Goal: Use online tool/utility: Use online tool/utility

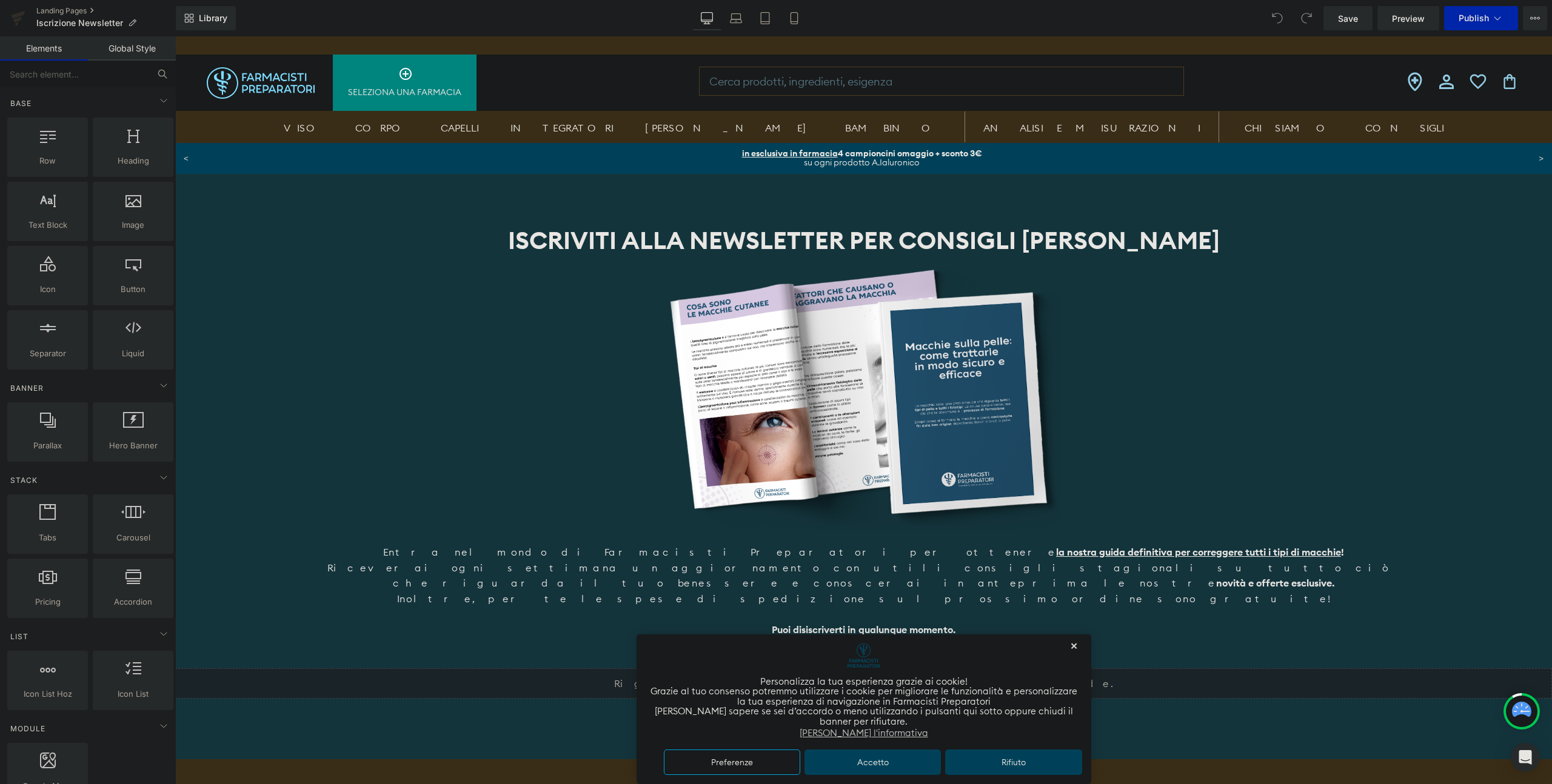
click at [140, 59] on link "Global Style" at bounding box center [132, 48] width 88 height 24
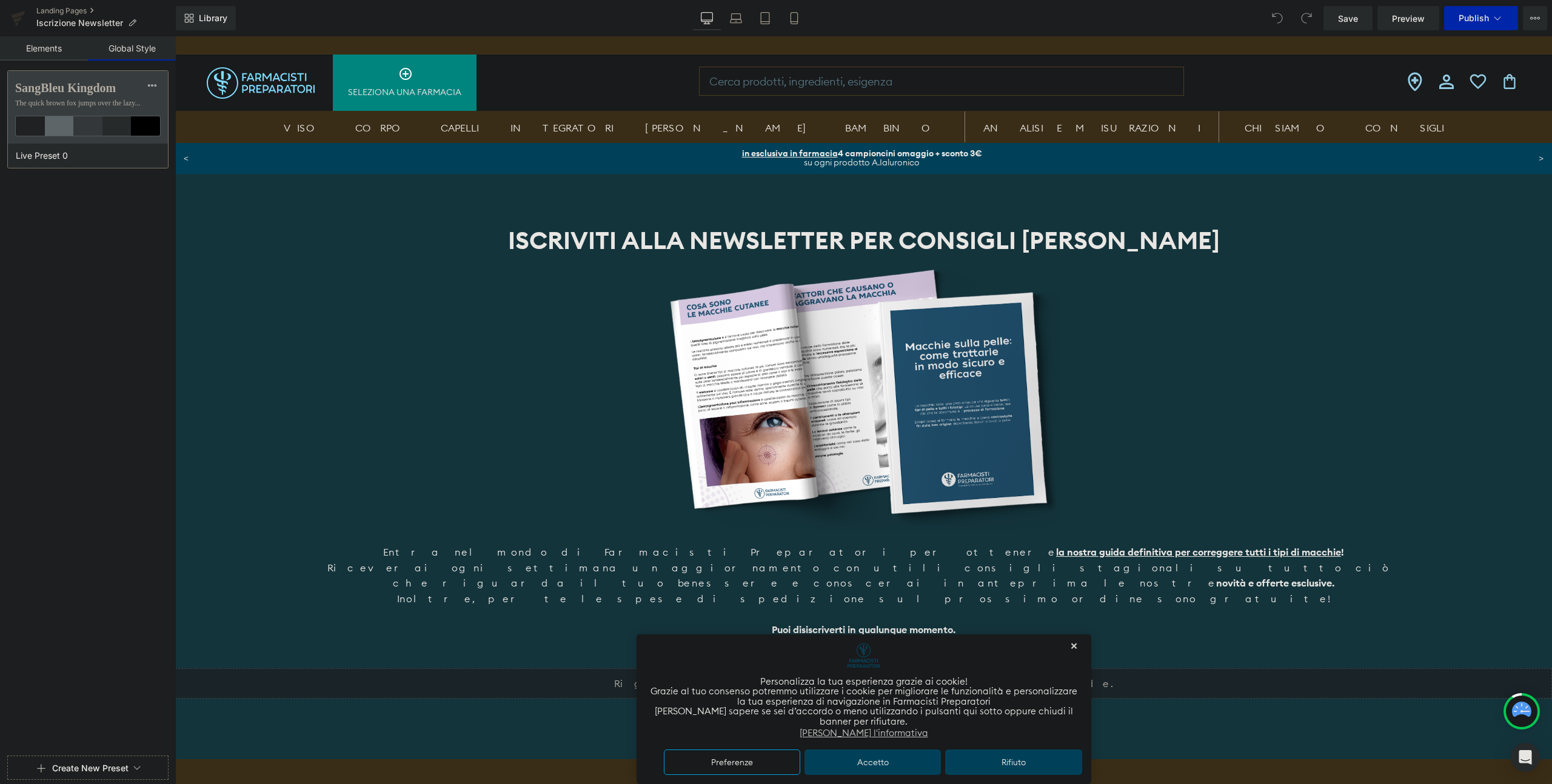
click at [28, 53] on link "Elements" at bounding box center [44, 48] width 88 height 24
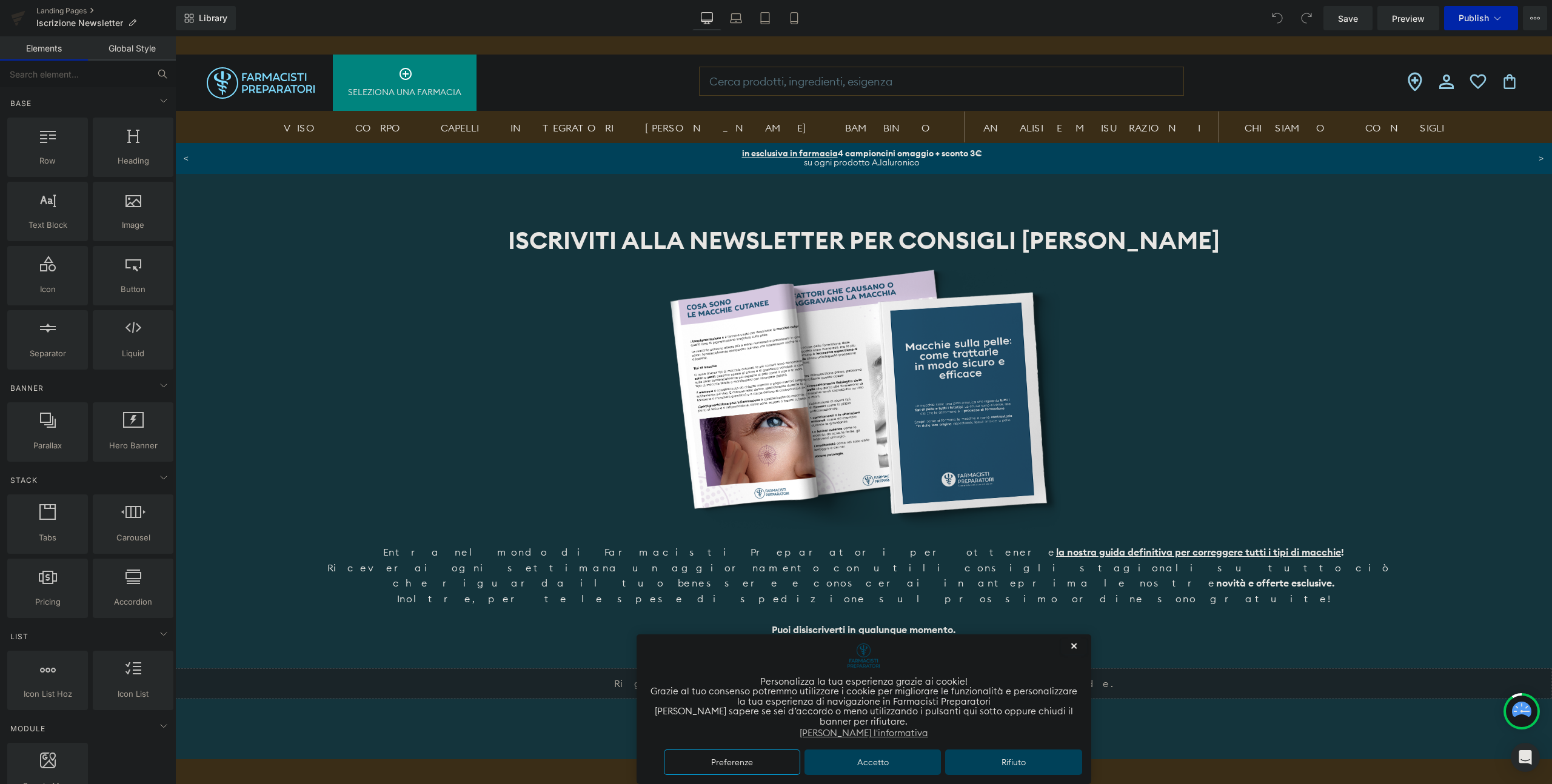
click at [1071, 649] on button "✕" at bounding box center [1074, 646] width 25 height 15
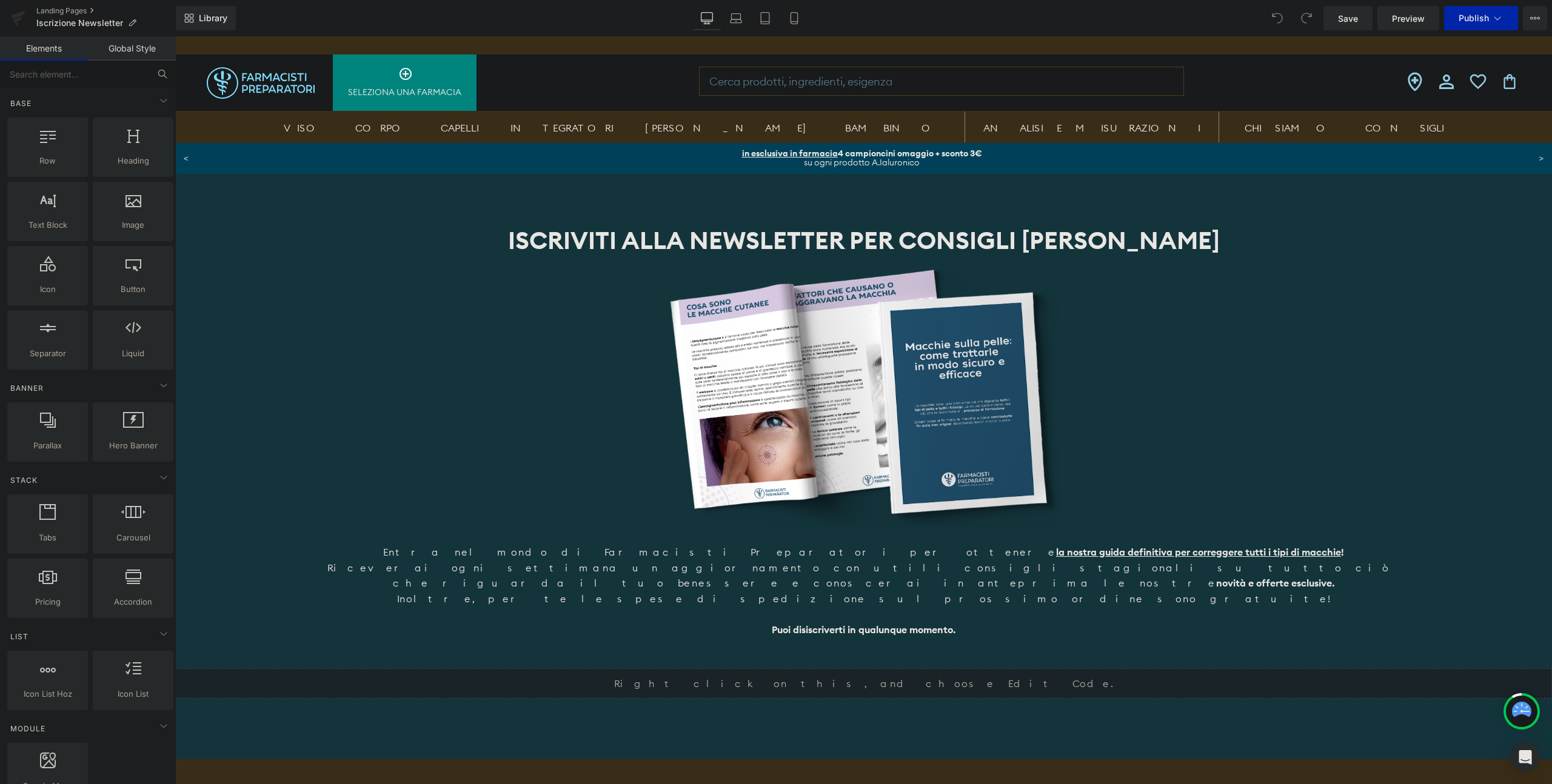
click at [132, 47] on link "Global Style" at bounding box center [132, 48] width 88 height 24
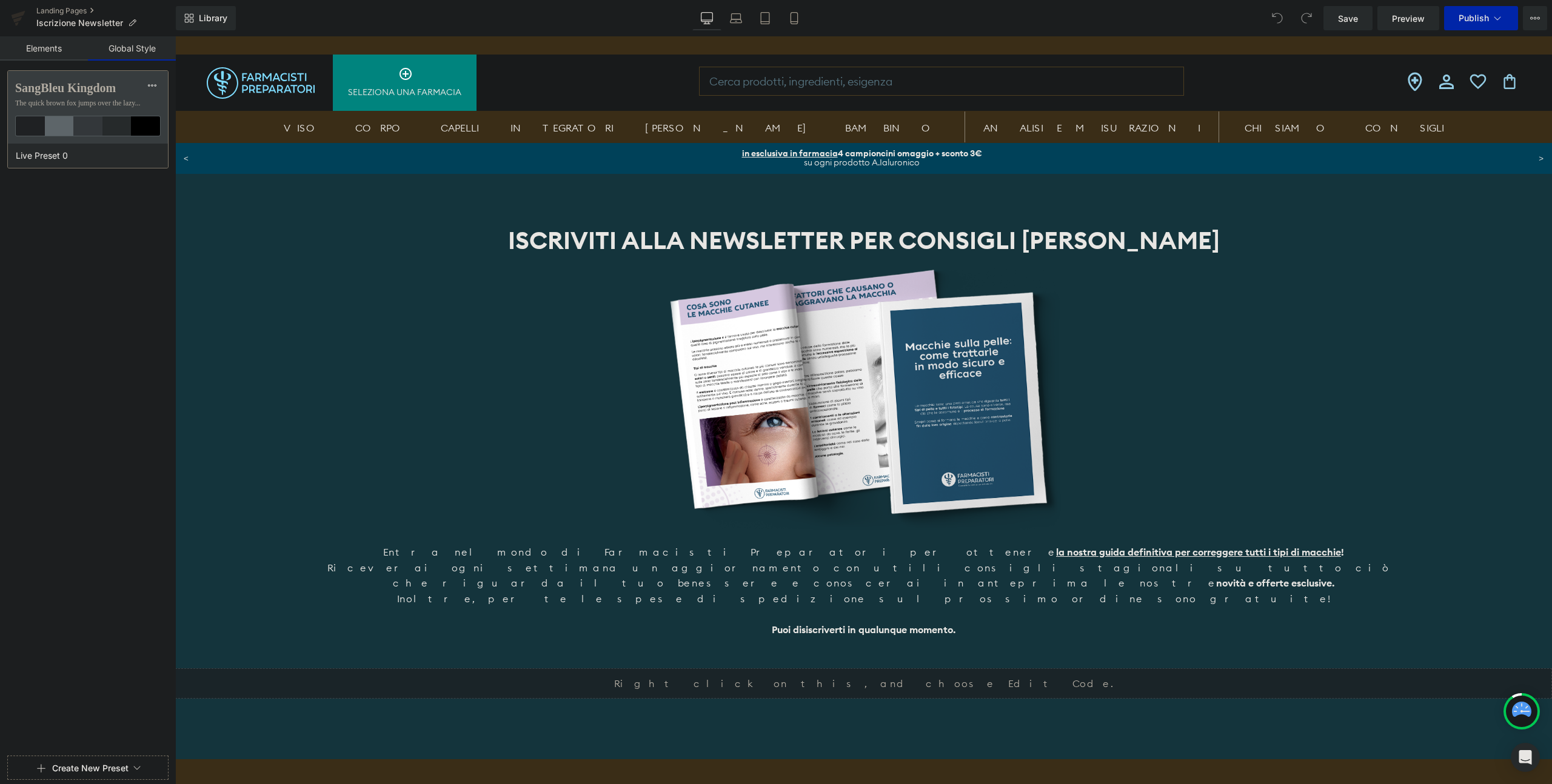
click at [60, 58] on link "Elements" at bounding box center [44, 48] width 88 height 24
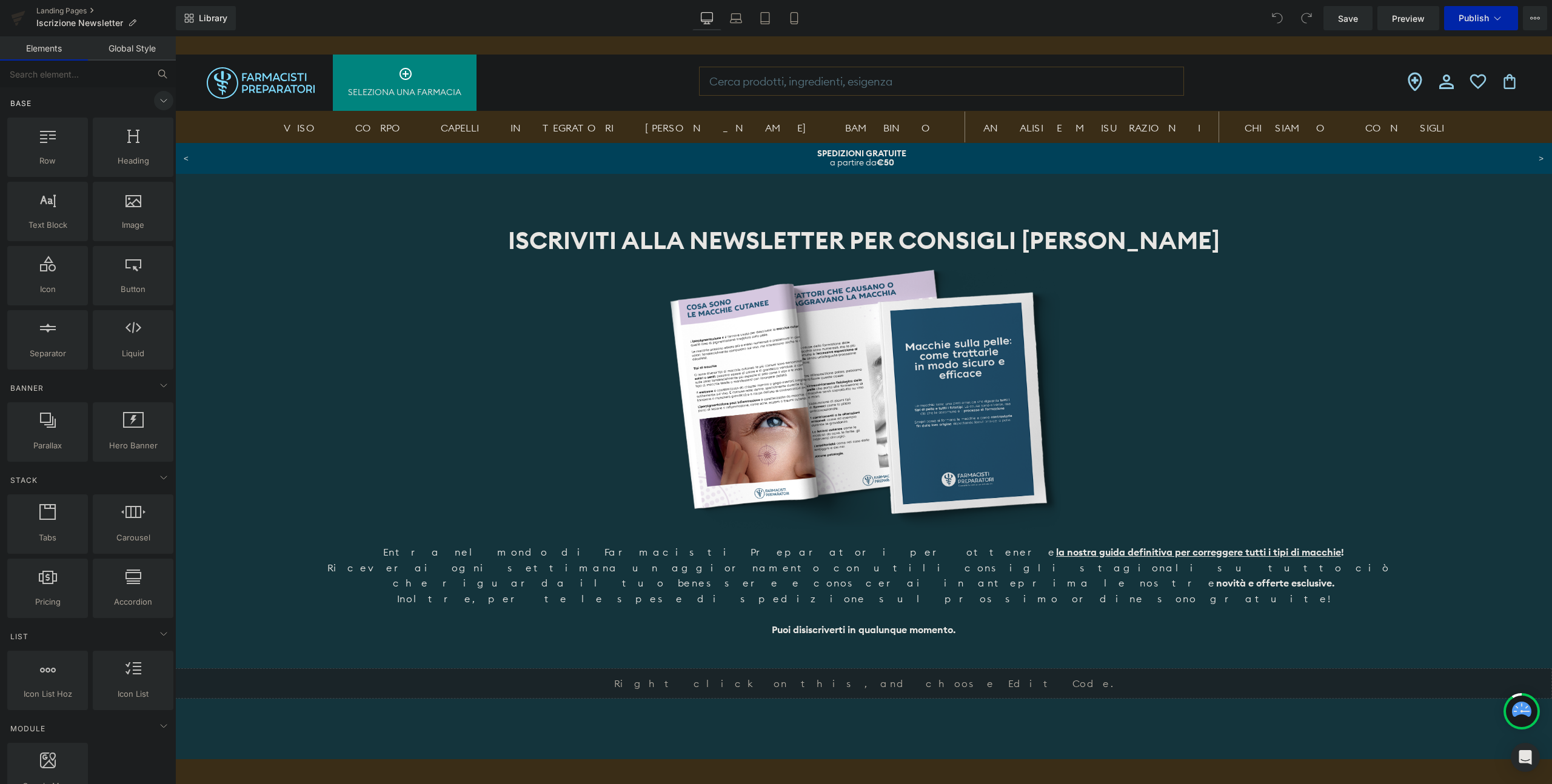
click at [160, 105] on icon at bounding box center [164, 100] width 14 height 14
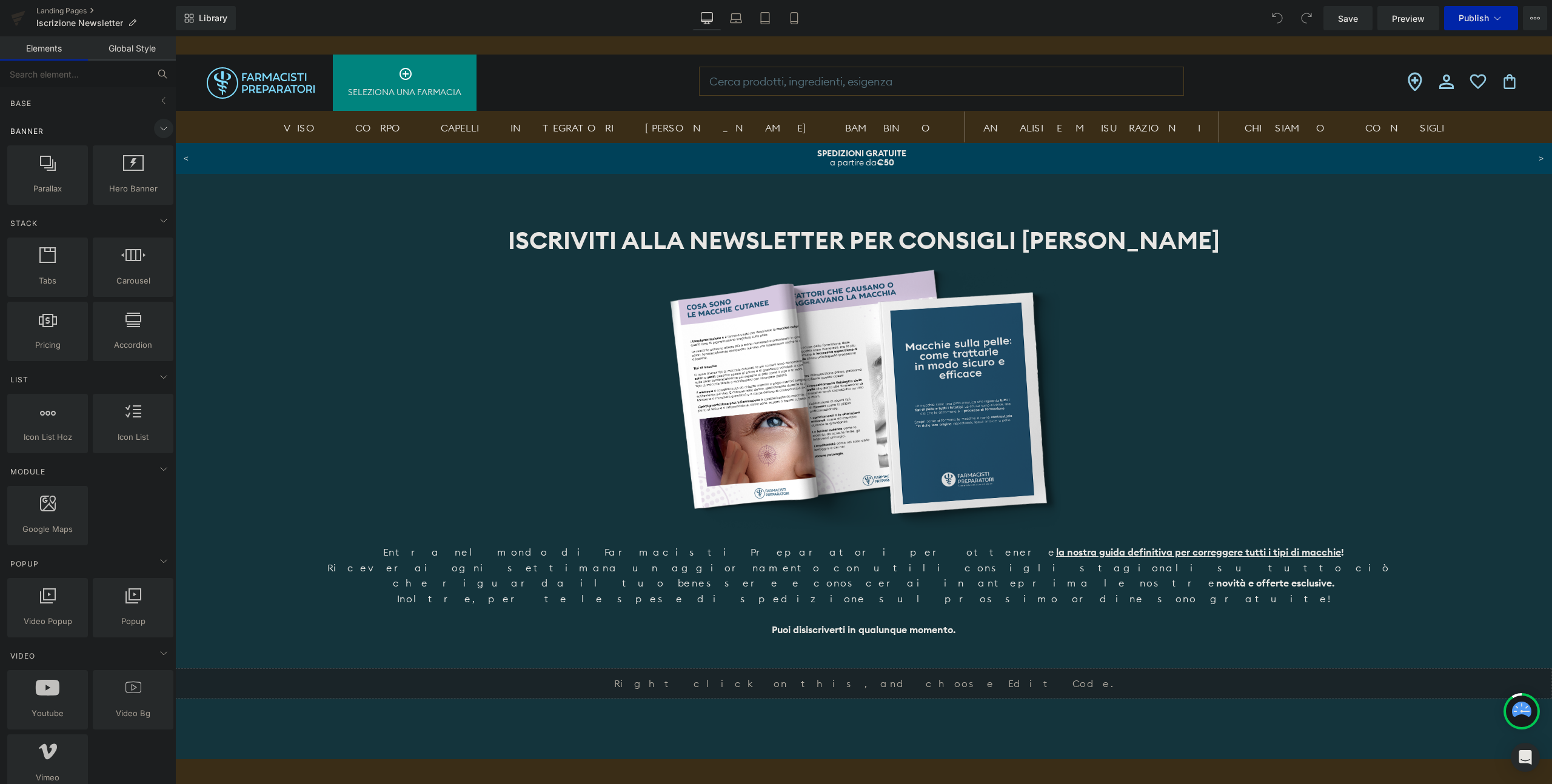
click at [157, 126] on icon at bounding box center [164, 128] width 14 height 14
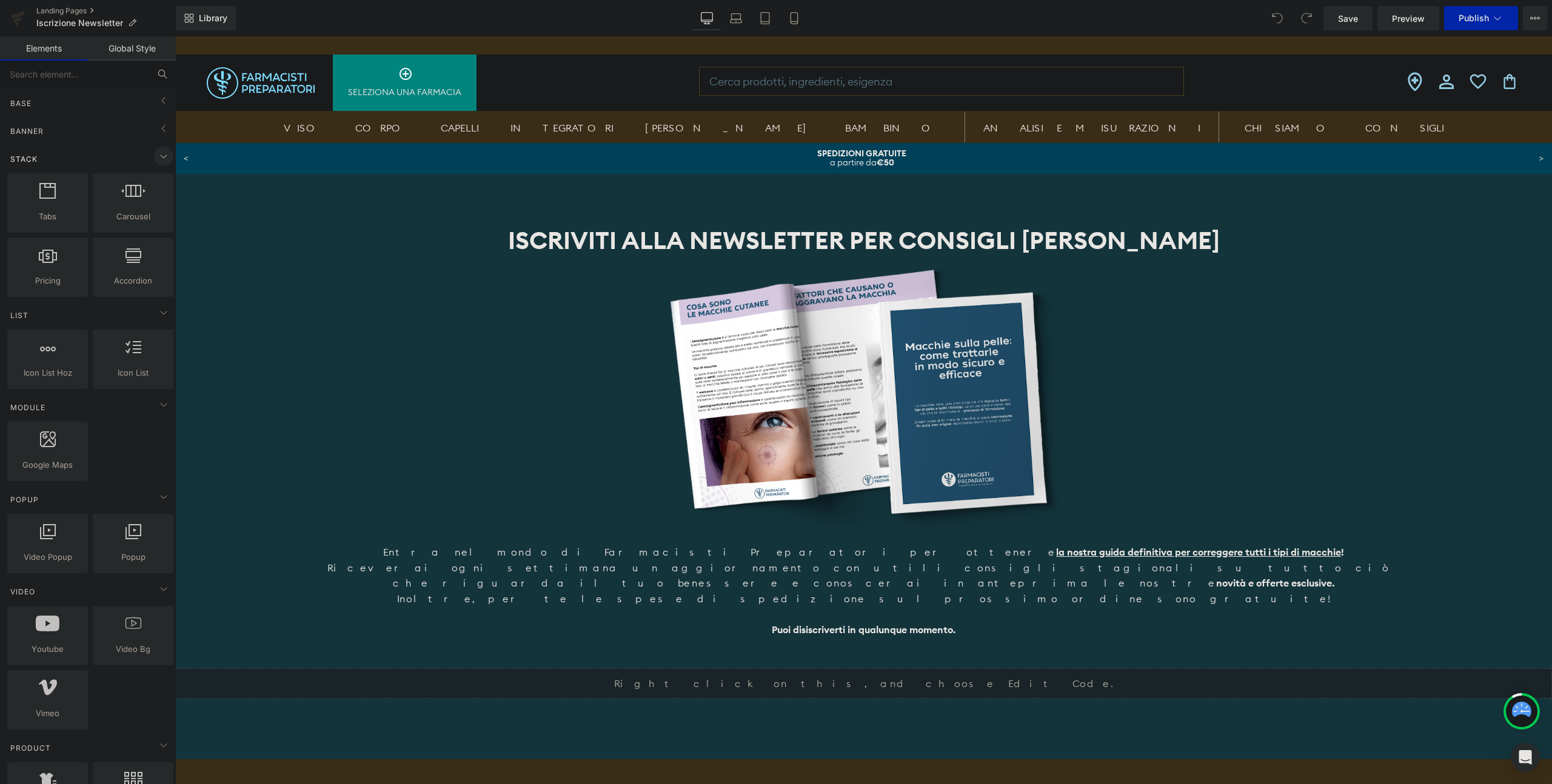
click at [157, 157] on icon at bounding box center [164, 156] width 14 height 14
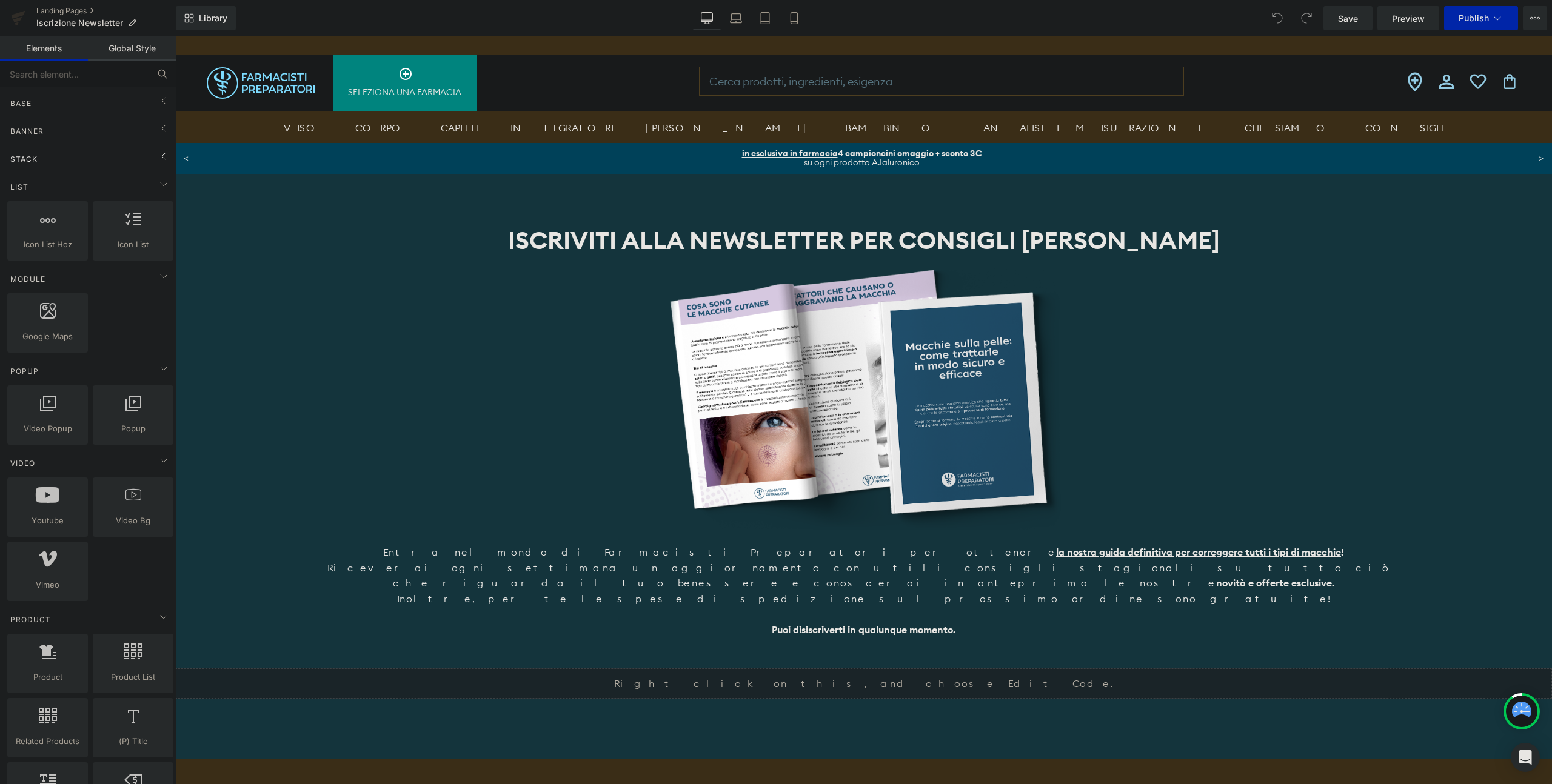
click at [115, 157] on div "Stack" at bounding box center [90, 158] width 171 height 24
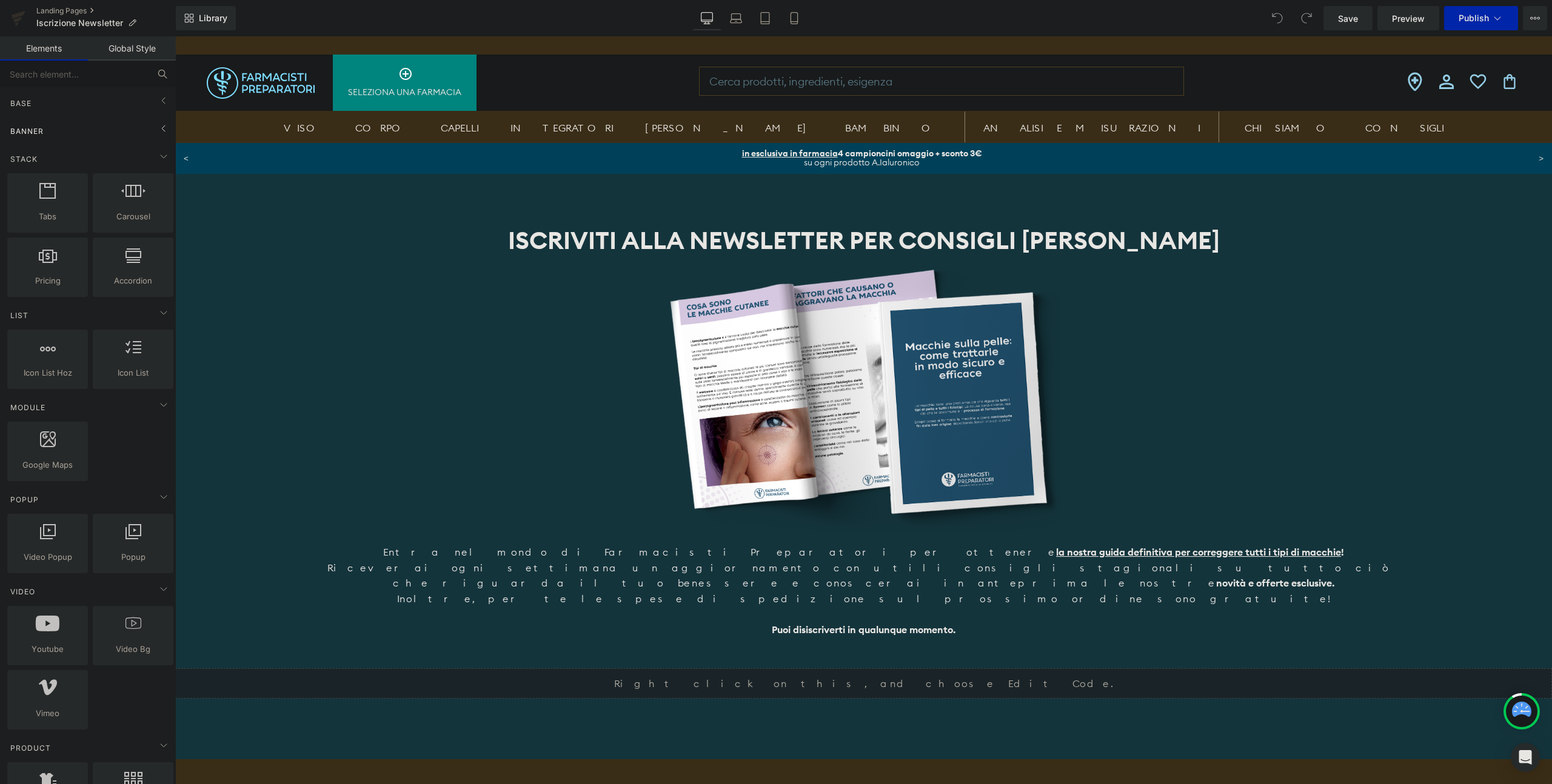
click at [122, 141] on div "Banner" at bounding box center [90, 131] width 171 height 24
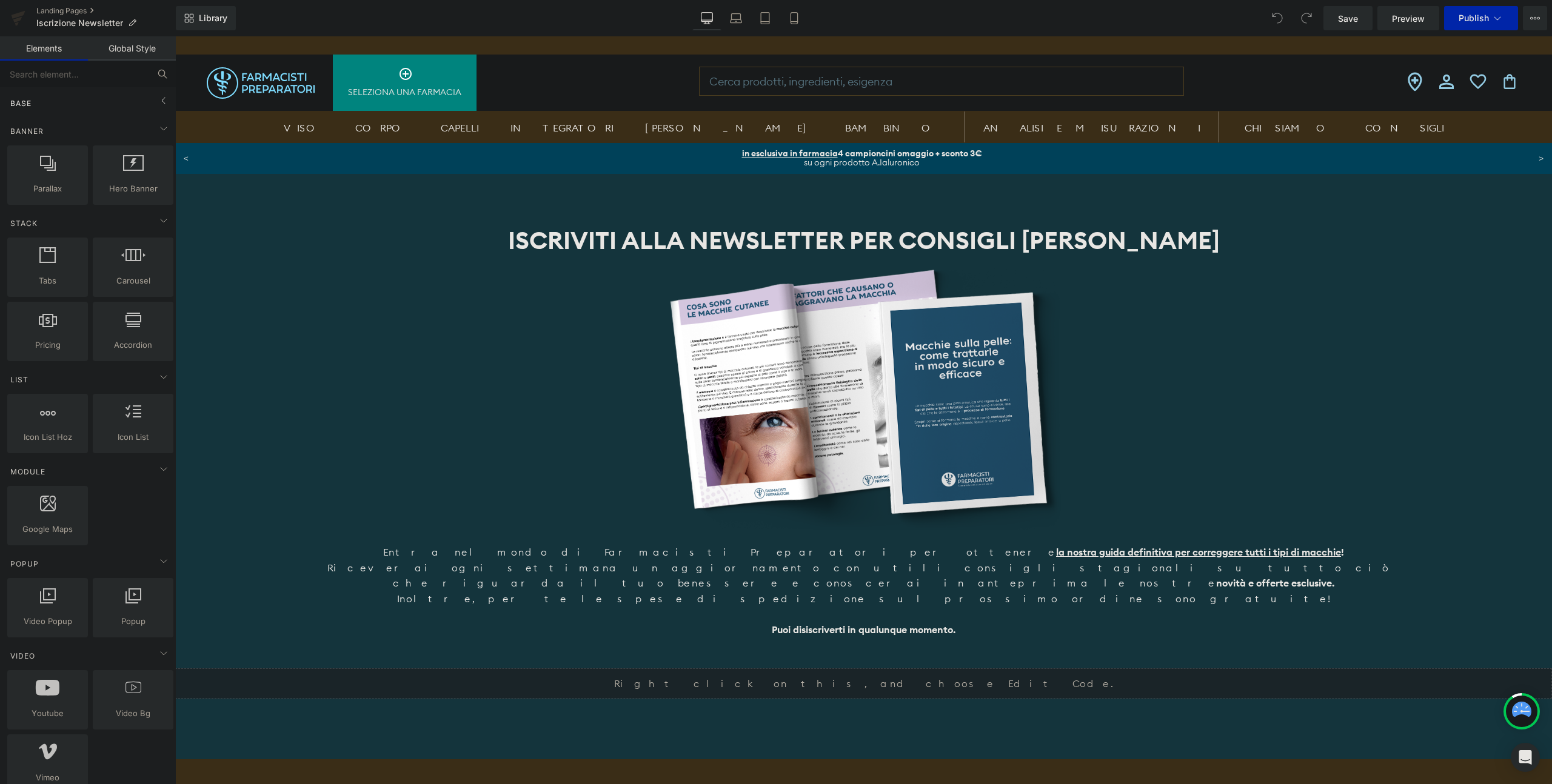
click at [127, 113] on div "Base" at bounding box center [90, 103] width 171 height 24
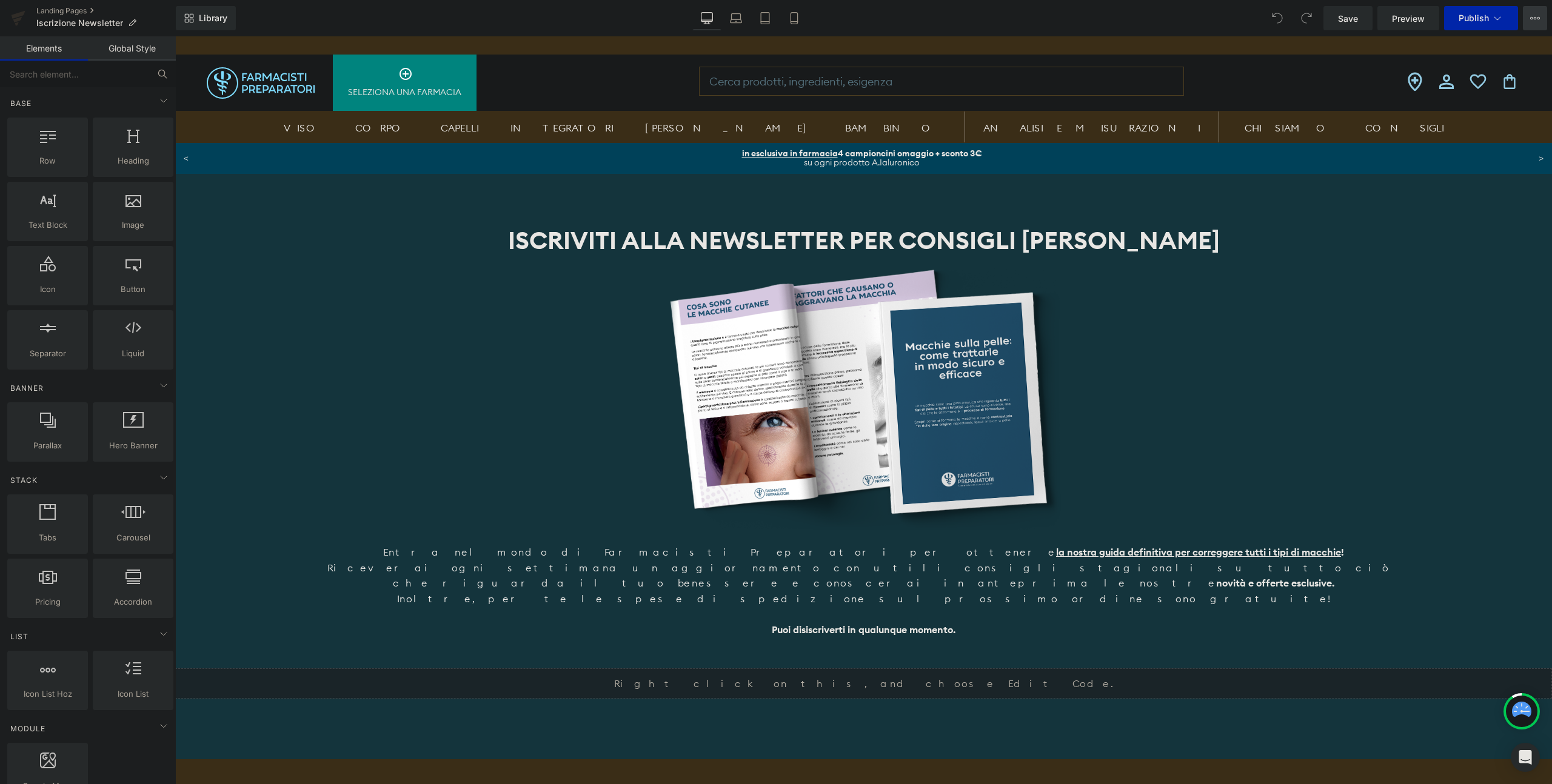
click at [1539, 25] on button "View Live Page View with current Template Save Template to Library Schedule Pub…" at bounding box center [1535, 18] width 24 height 24
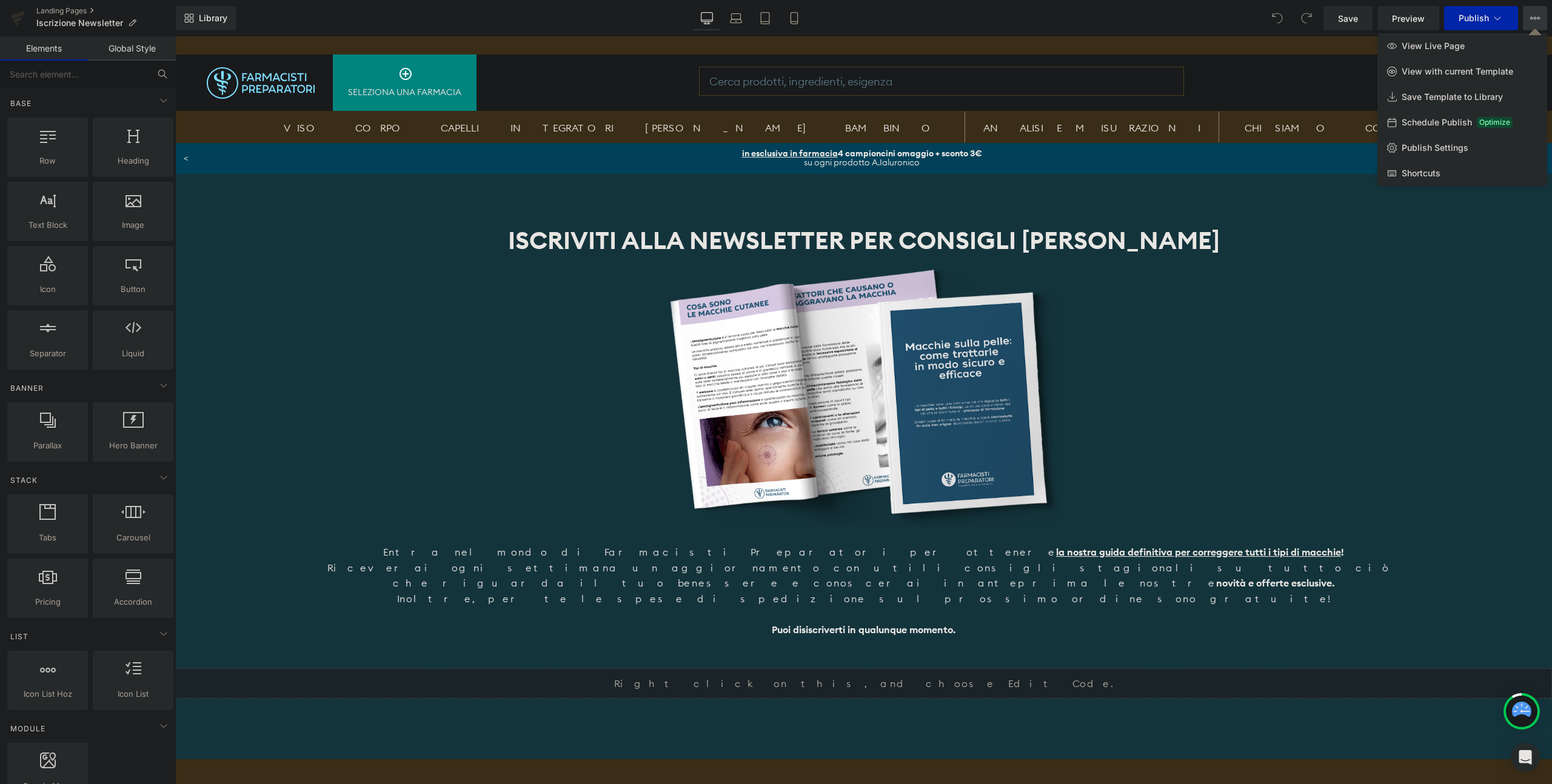
click at [1539, 23] on icon at bounding box center [1534, 18] width 9 height 9
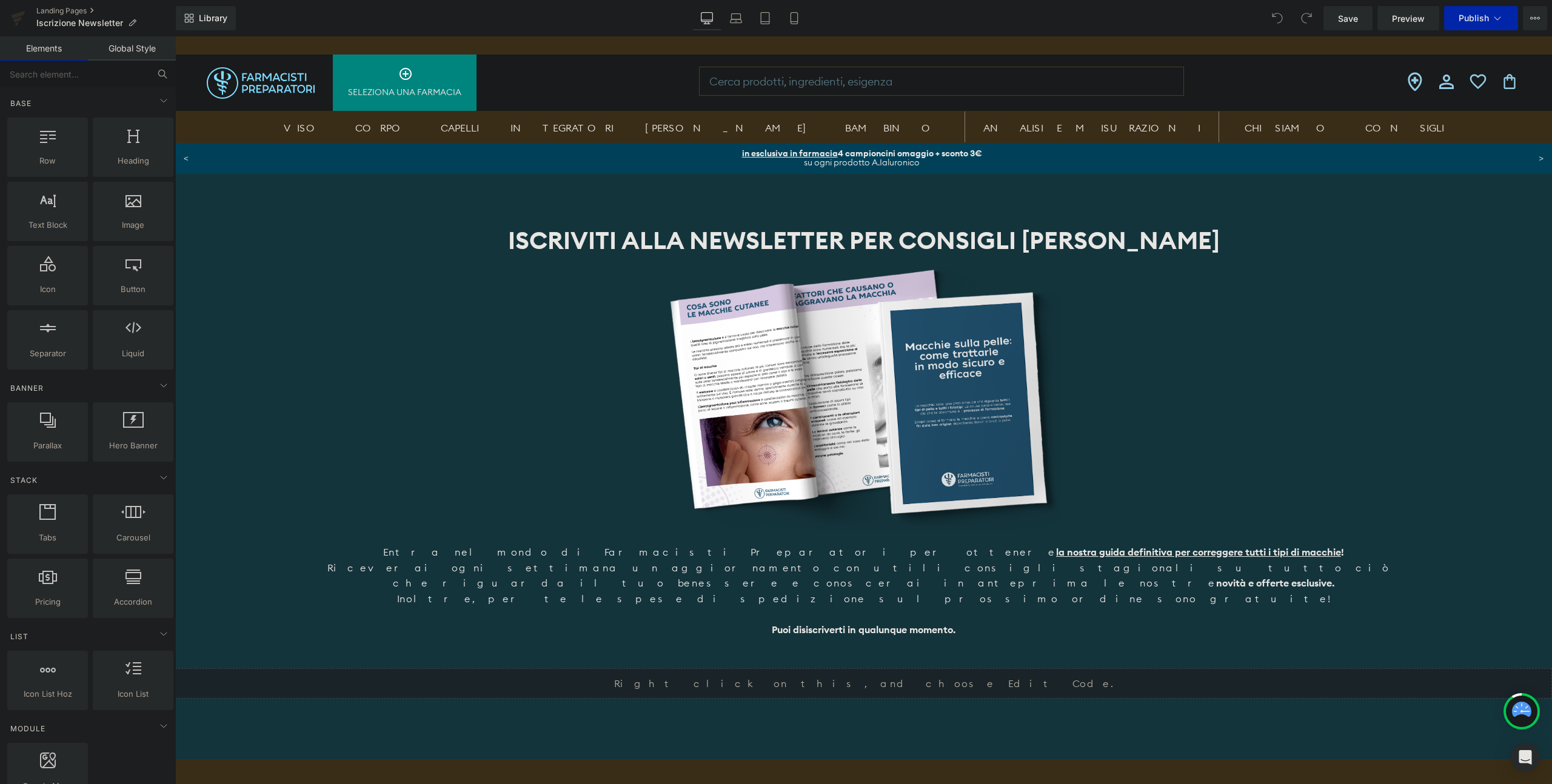
click at [120, 54] on link "Global Style" at bounding box center [132, 48] width 88 height 24
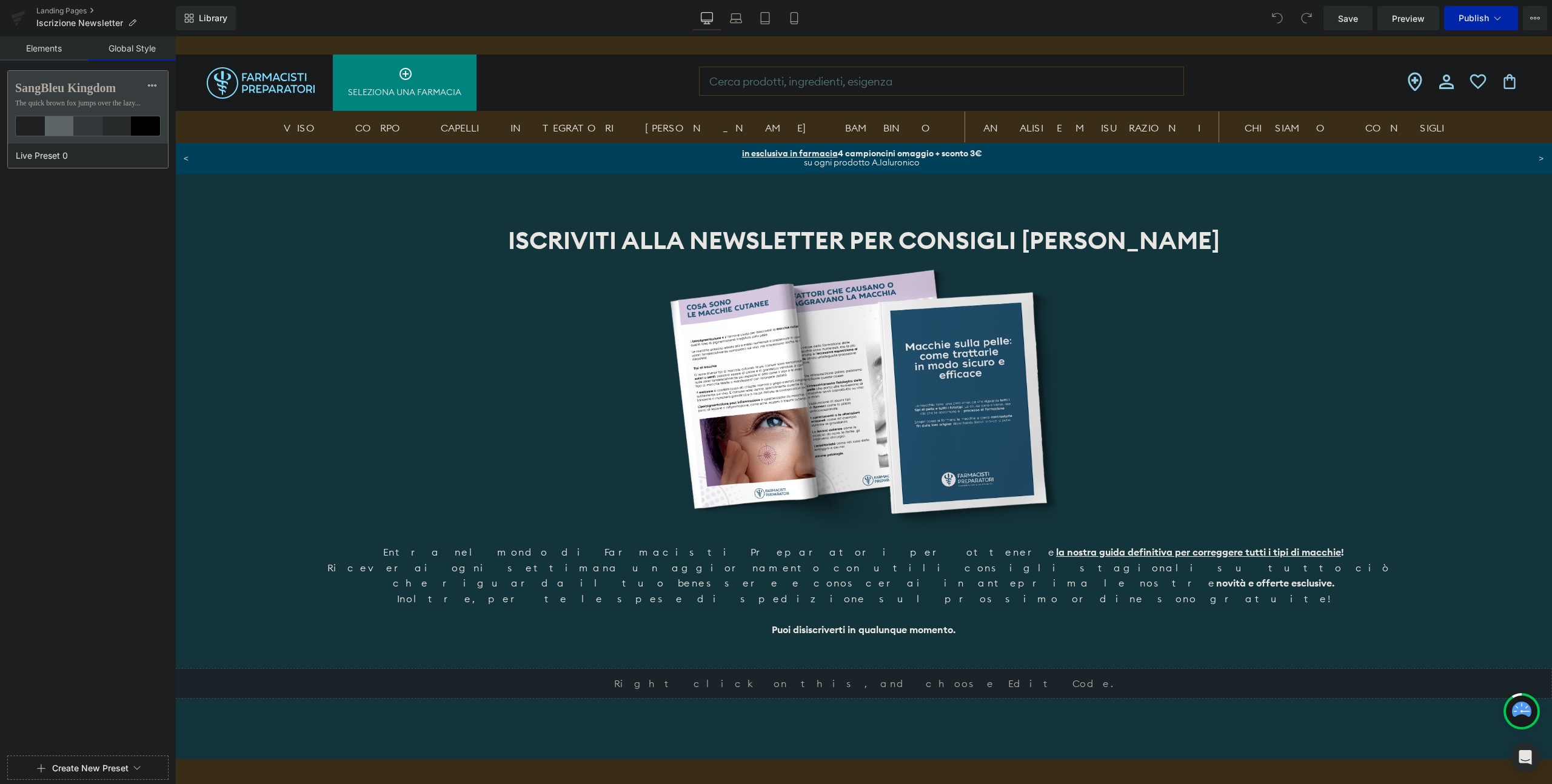
click at [28, 51] on link "Elements" at bounding box center [44, 48] width 88 height 24
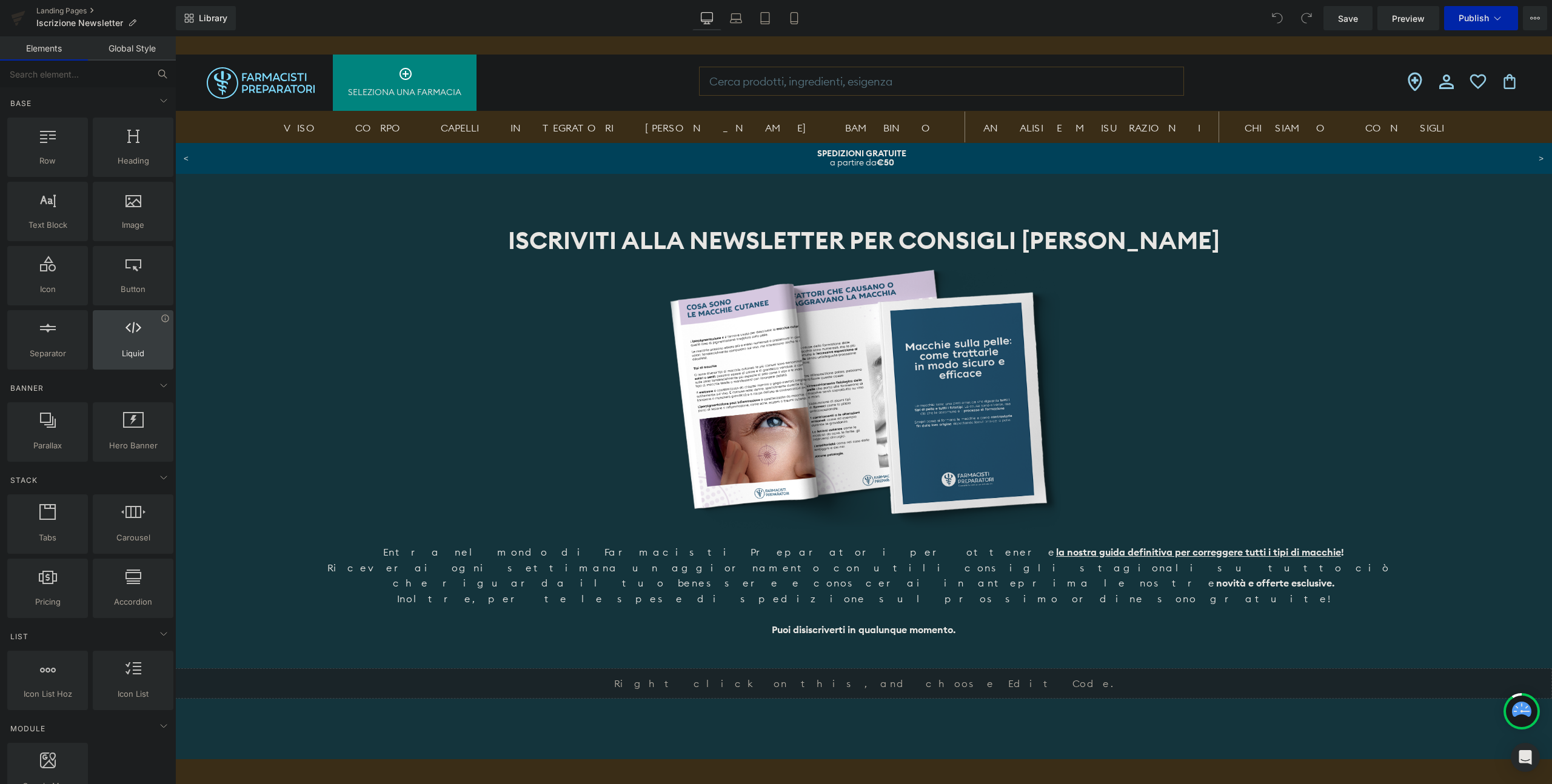
click at [148, 355] on span "Liquid" at bounding box center [133, 353] width 73 height 13
click at [139, 341] on div at bounding box center [133, 334] width 73 height 28
click at [157, 324] on div at bounding box center [133, 334] width 73 height 28
click at [160, 322] on icon at bounding box center [165, 318] width 9 height 9
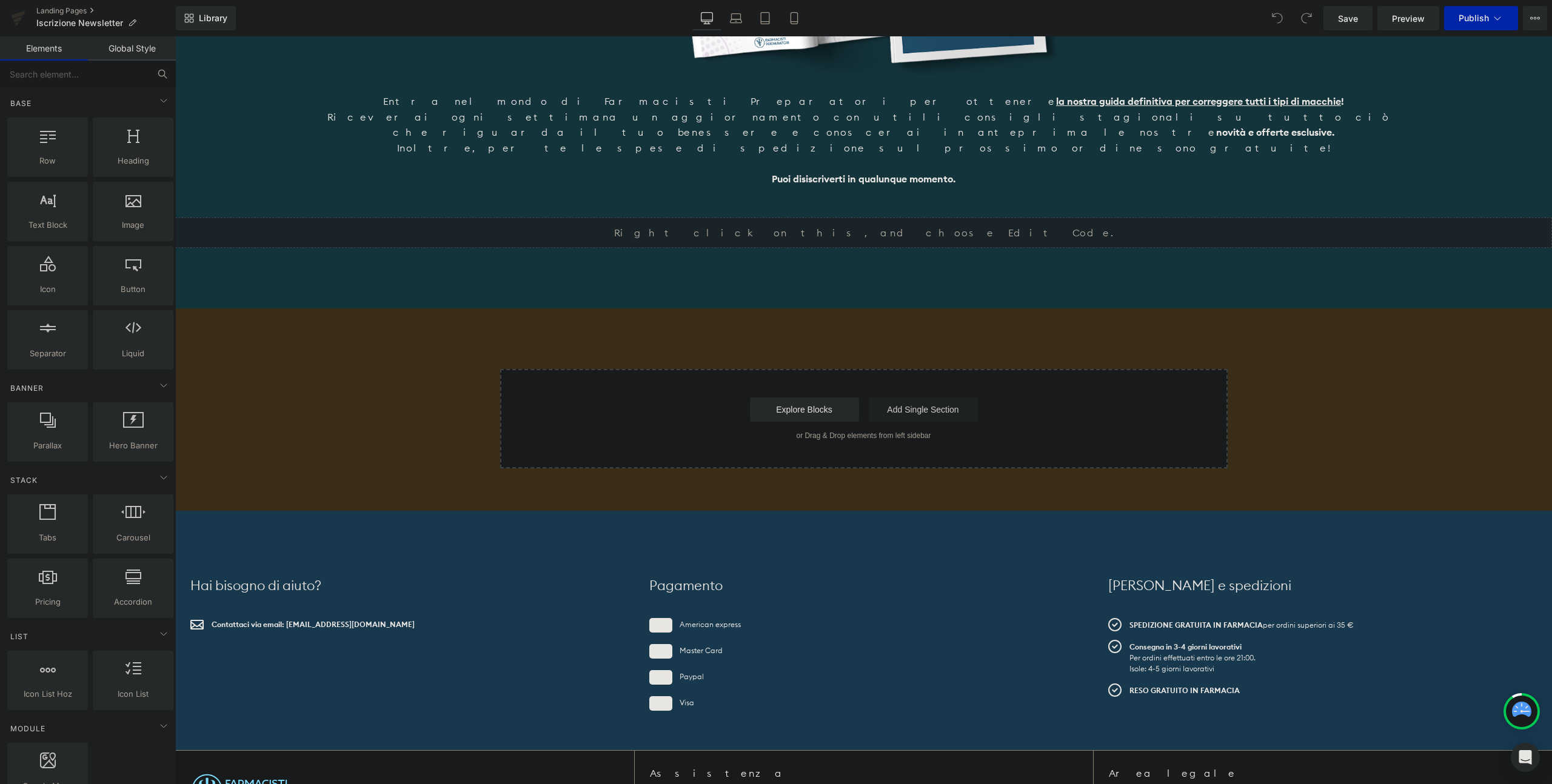
scroll to position [387, 0]
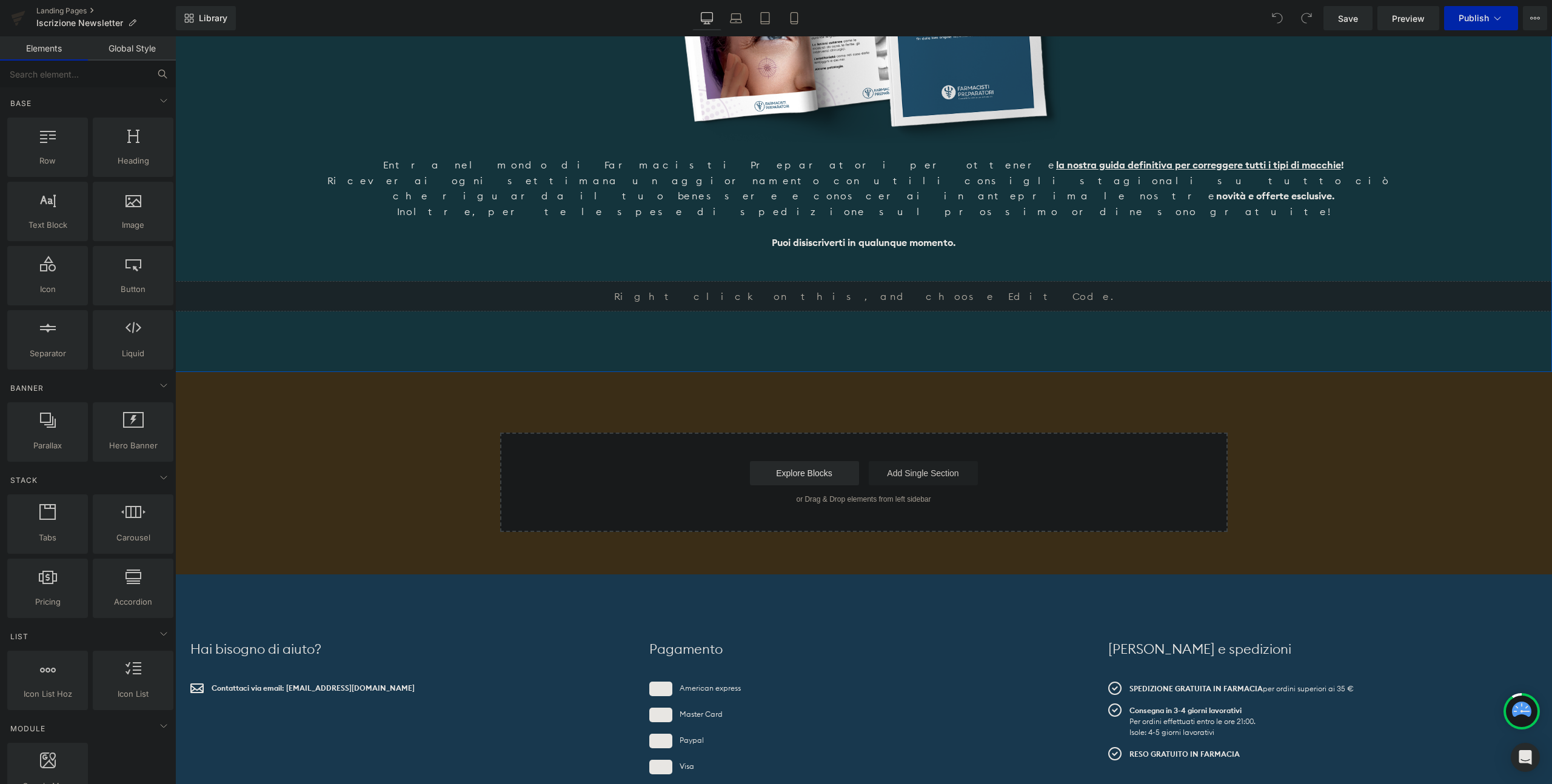
click at [903, 285] on div "Liquid" at bounding box center [864, 296] width 1377 height 30
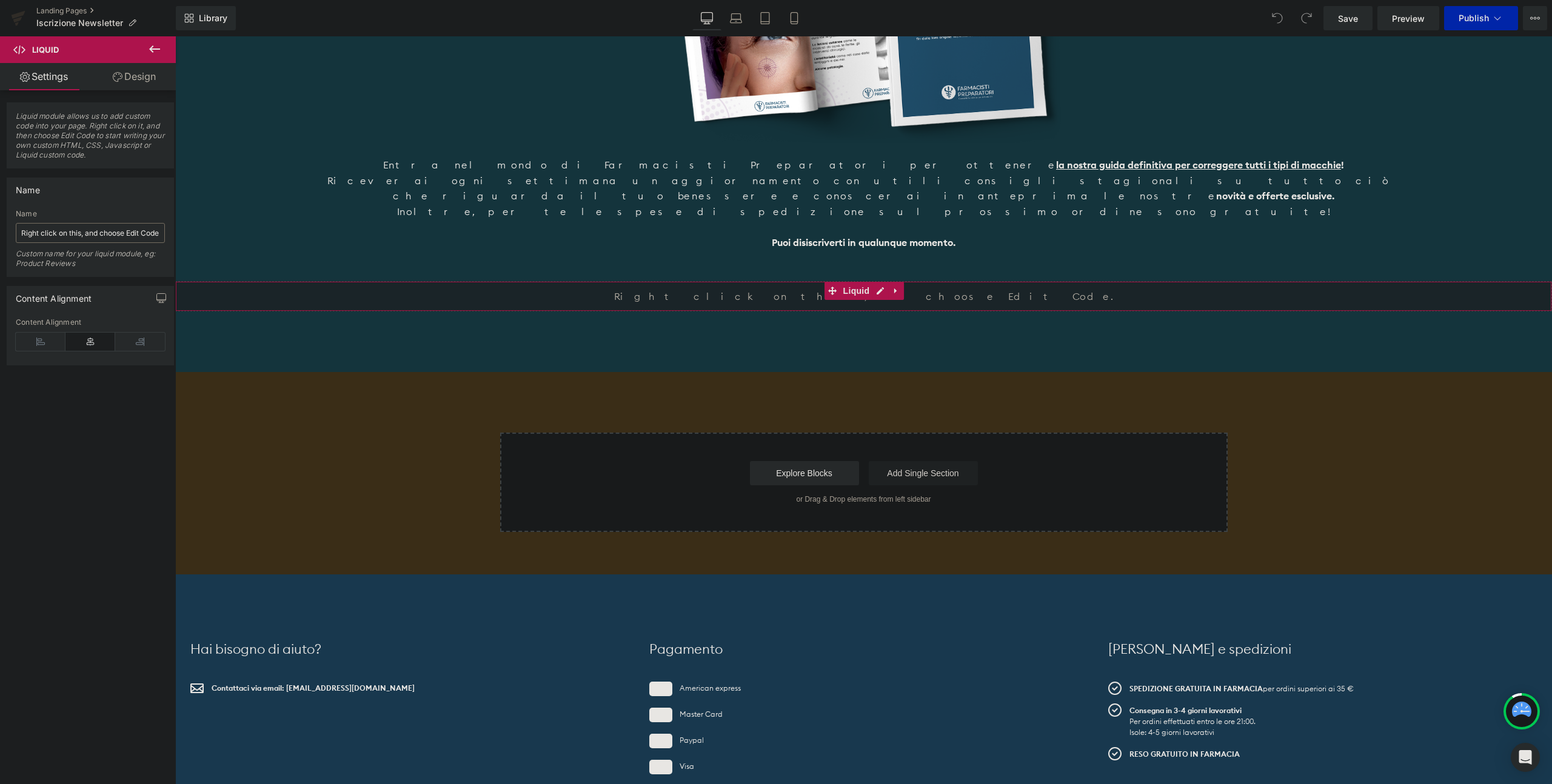
click at [98, 74] on link "Design" at bounding box center [134, 77] width 88 height 28
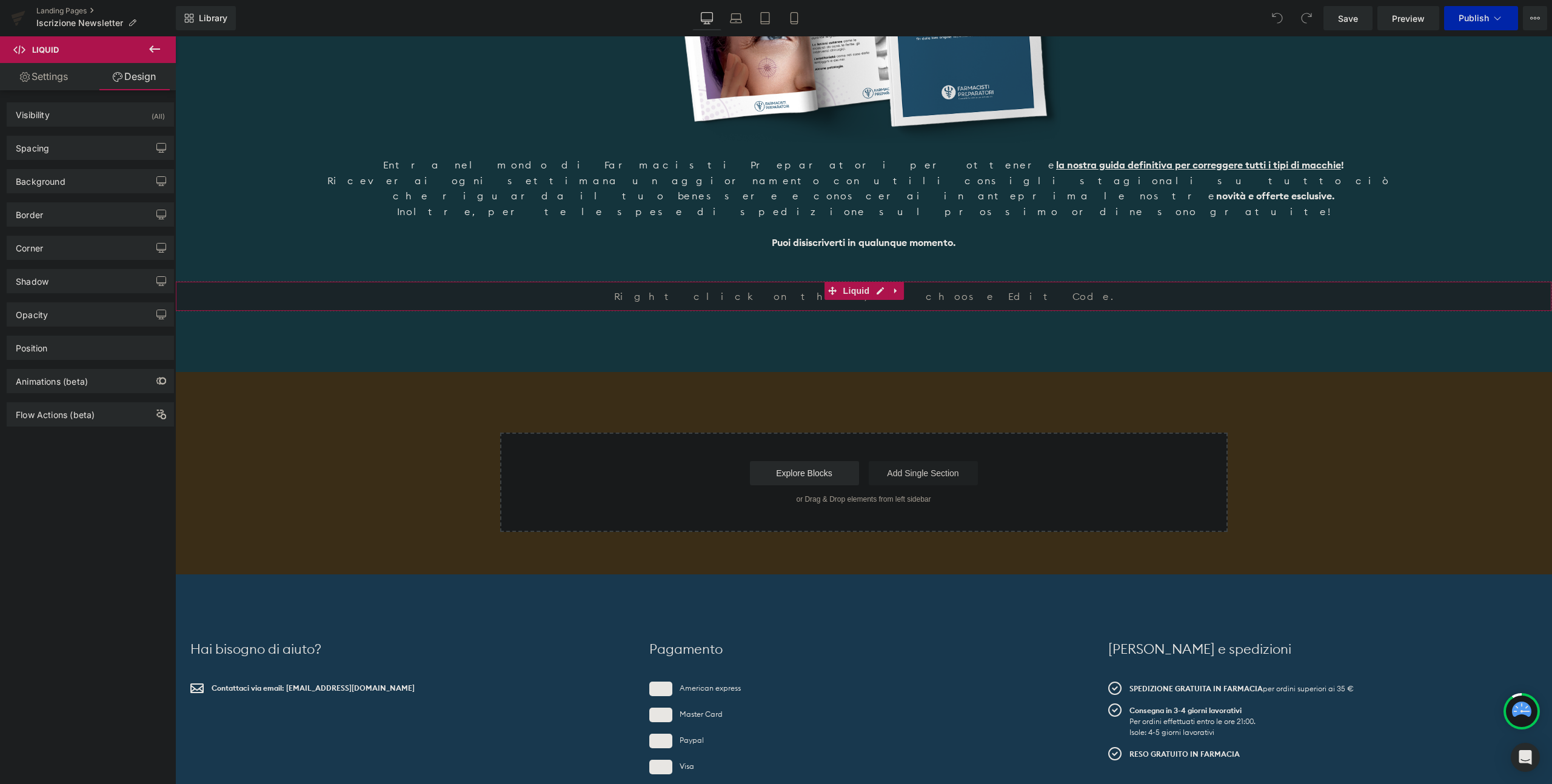
click at [58, 77] on link "Settings" at bounding box center [44, 77] width 88 height 28
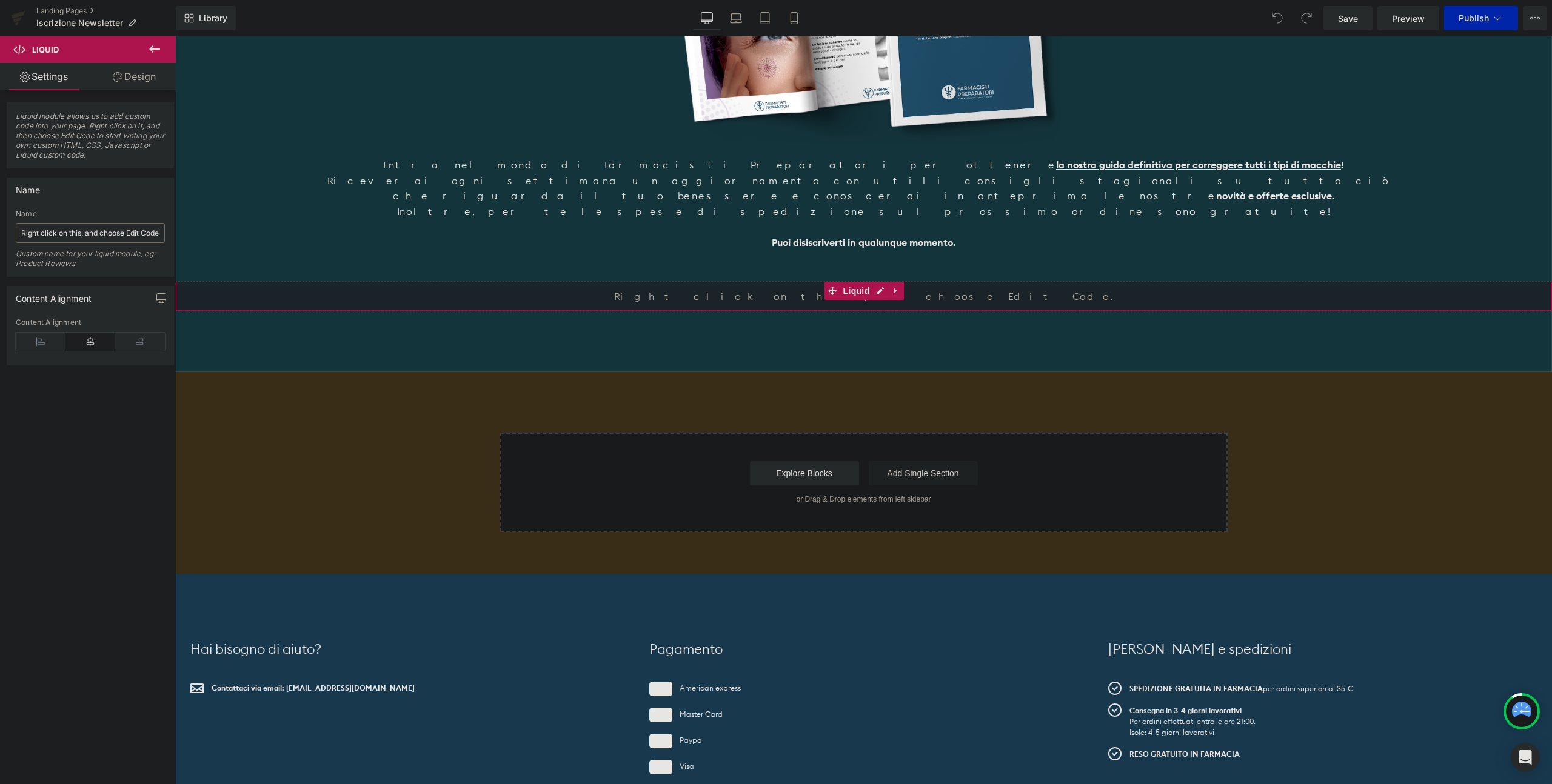
click at [138, 85] on link "Design" at bounding box center [134, 77] width 88 height 28
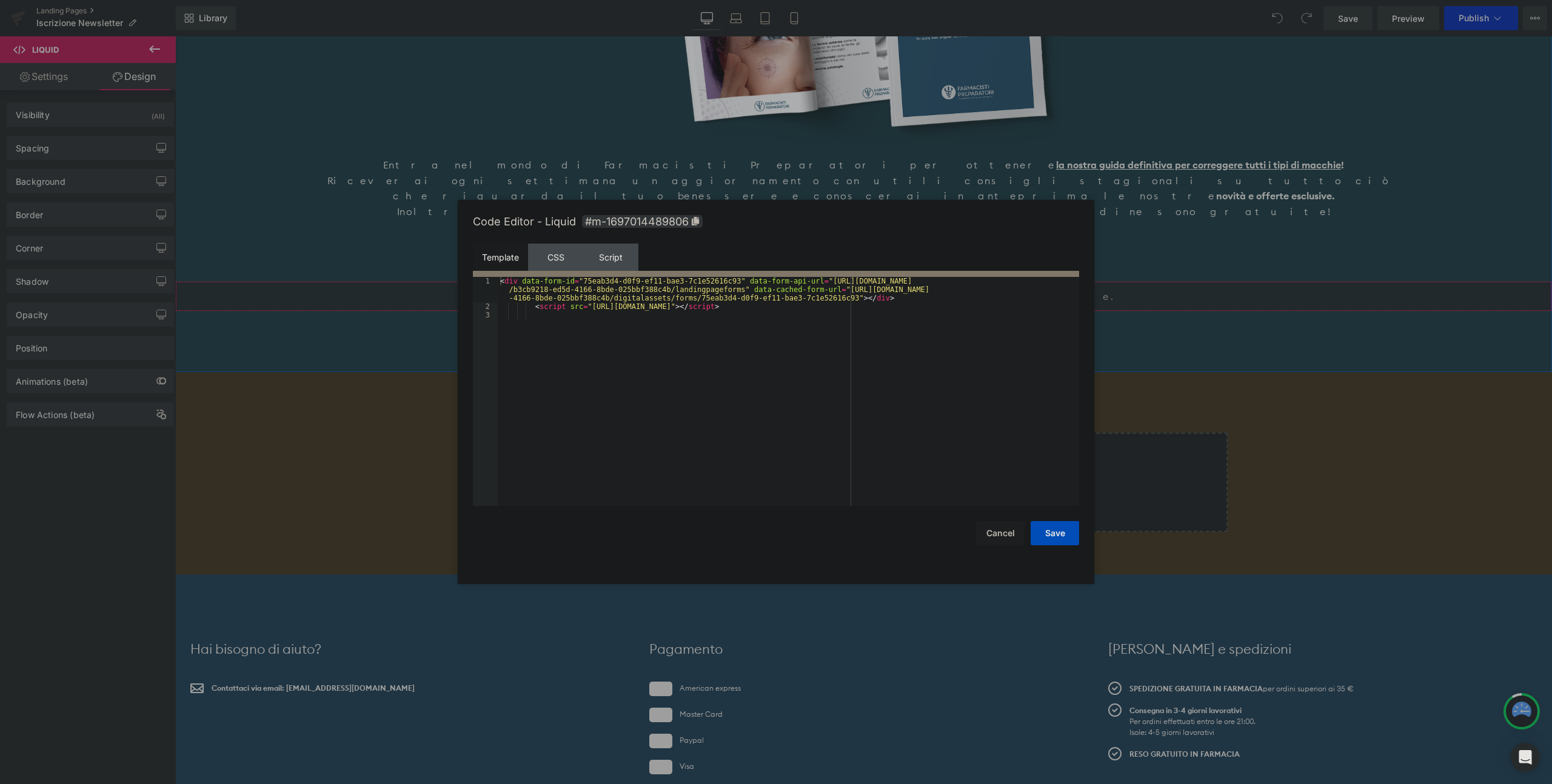
click at [877, 281] on div "Liquid" at bounding box center [864, 296] width 1377 height 30
click at [557, 255] on div "CSS" at bounding box center [556, 257] width 55 height 28
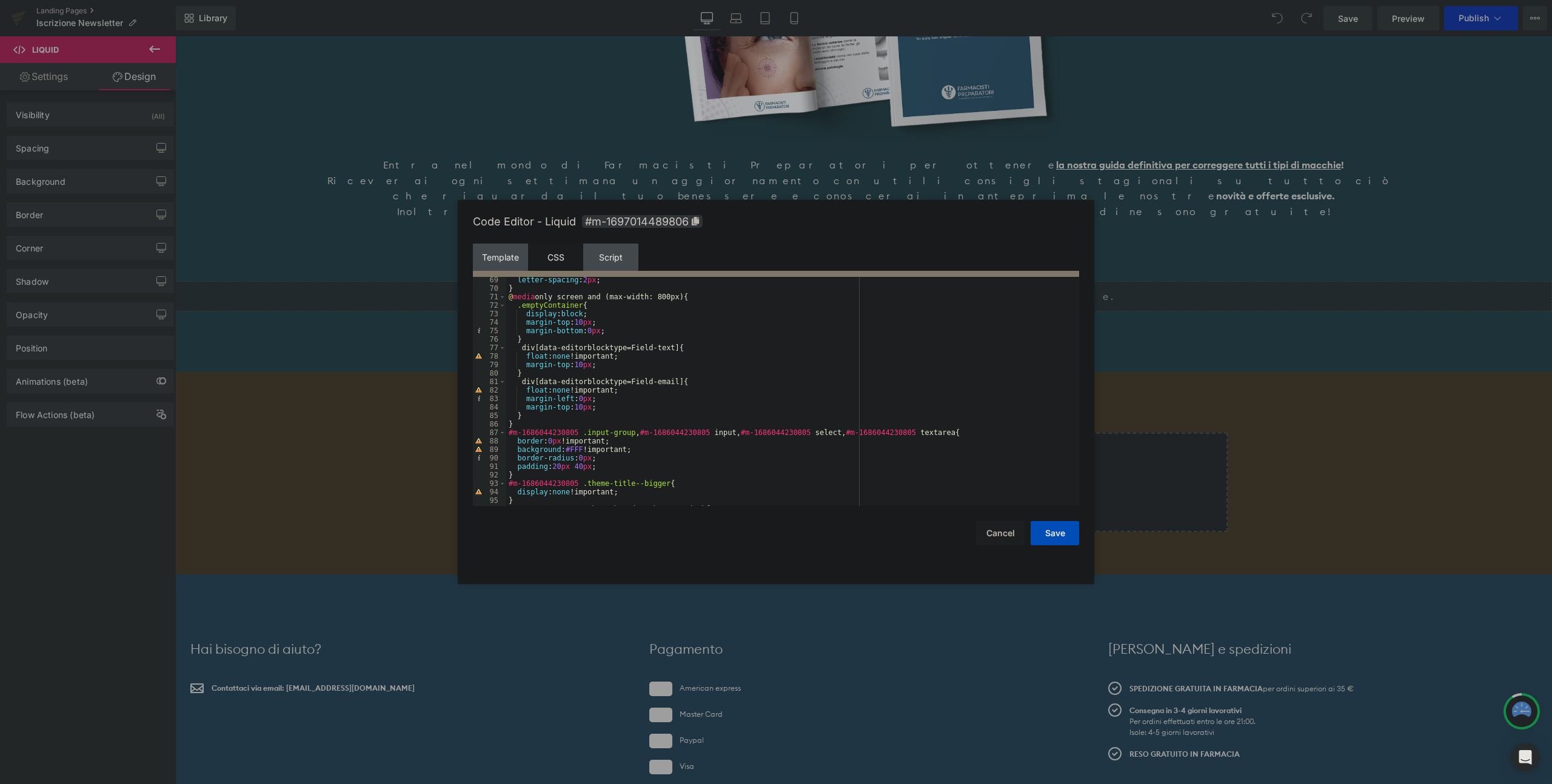
scroll to position [0, 0]
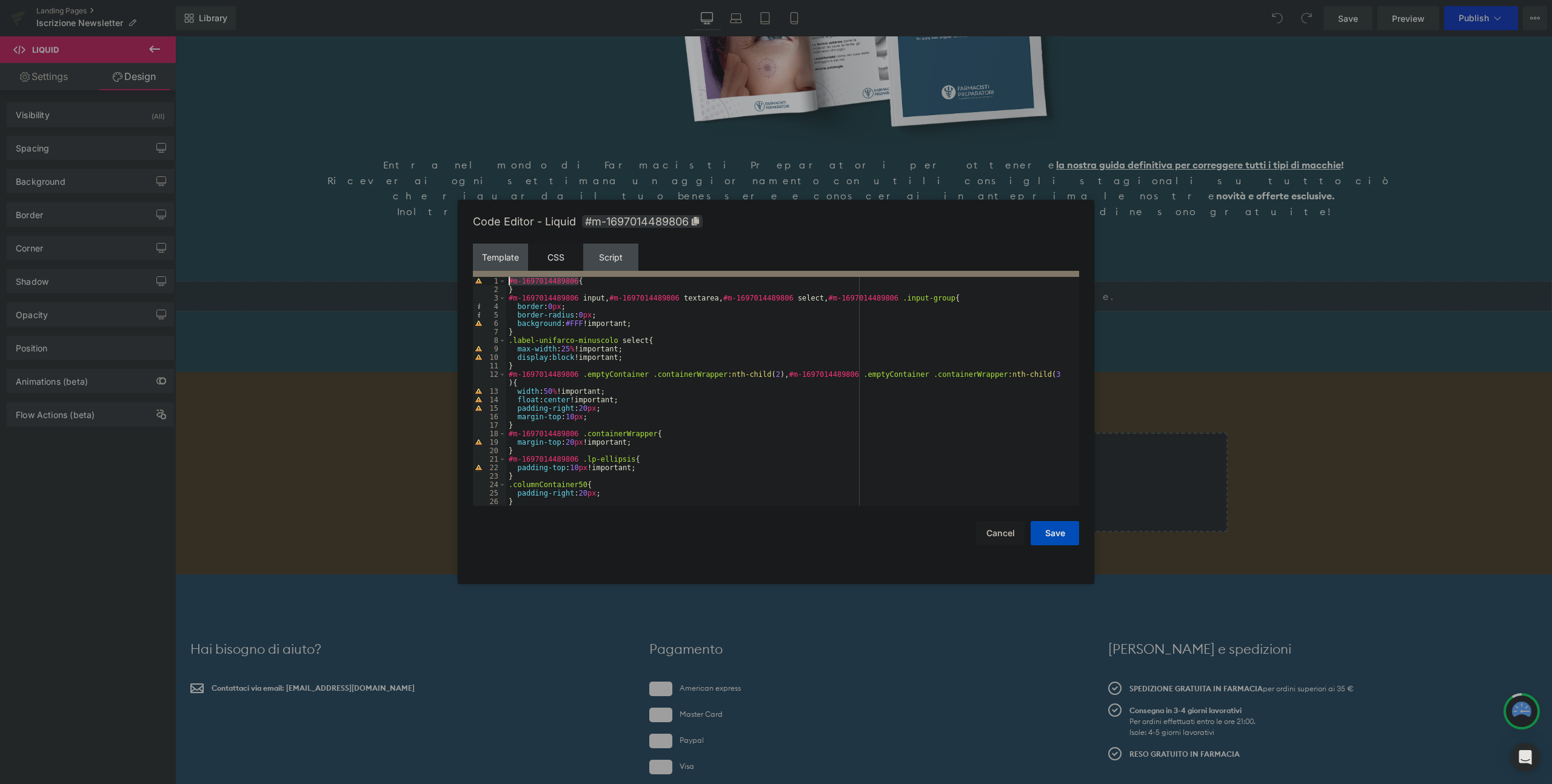
drag, startPoint x: 578, startPoint y: 281, endPoint x: 487, endPoint y: 281, distance: 91.0
click at [487, 281] on pre "1 2 3 4 5 6 7 8 9 10 11 12 13 14 15 16 17 18 19 20 21 22 23 24 25 26 27 #m-1697…" at bounding box center [776, 391] width 607 height 229
drag, startPoint x: 648, startPoint y: 341, endPoint x: 504, endPoint y: 337, distance: 144.1
click at [504, 337] on pre "1 2 3 4 5 6 7 8 9 10 11 12 13 14 15 16 17 18 19 20 21 22 23 24 25 26 27 #m-1697…" at bounding box center [776, 391] width 607 height 229
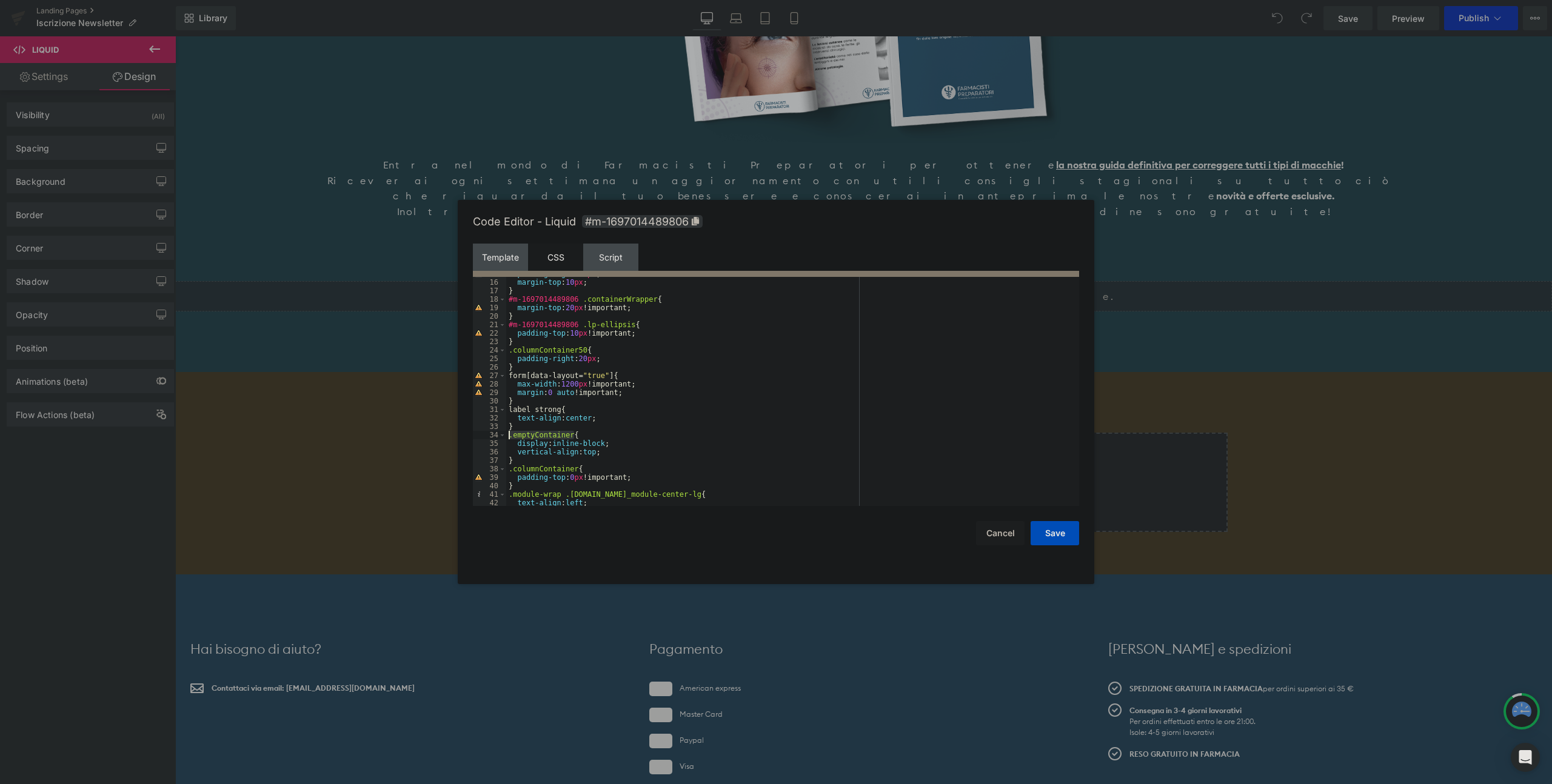
drag, startPoint x: 575, startPoint y: 434, endPoint x: 477, endPoint y: 433, distance: 98.0
click at [477, 433] on pre "15 16 17 18 19 20 21 22 23 24 25 26 27 28 29 30 31 32 33 34 35 36 37 38 39 40 4…" at bounding box center [776, 391] width 607 height 229
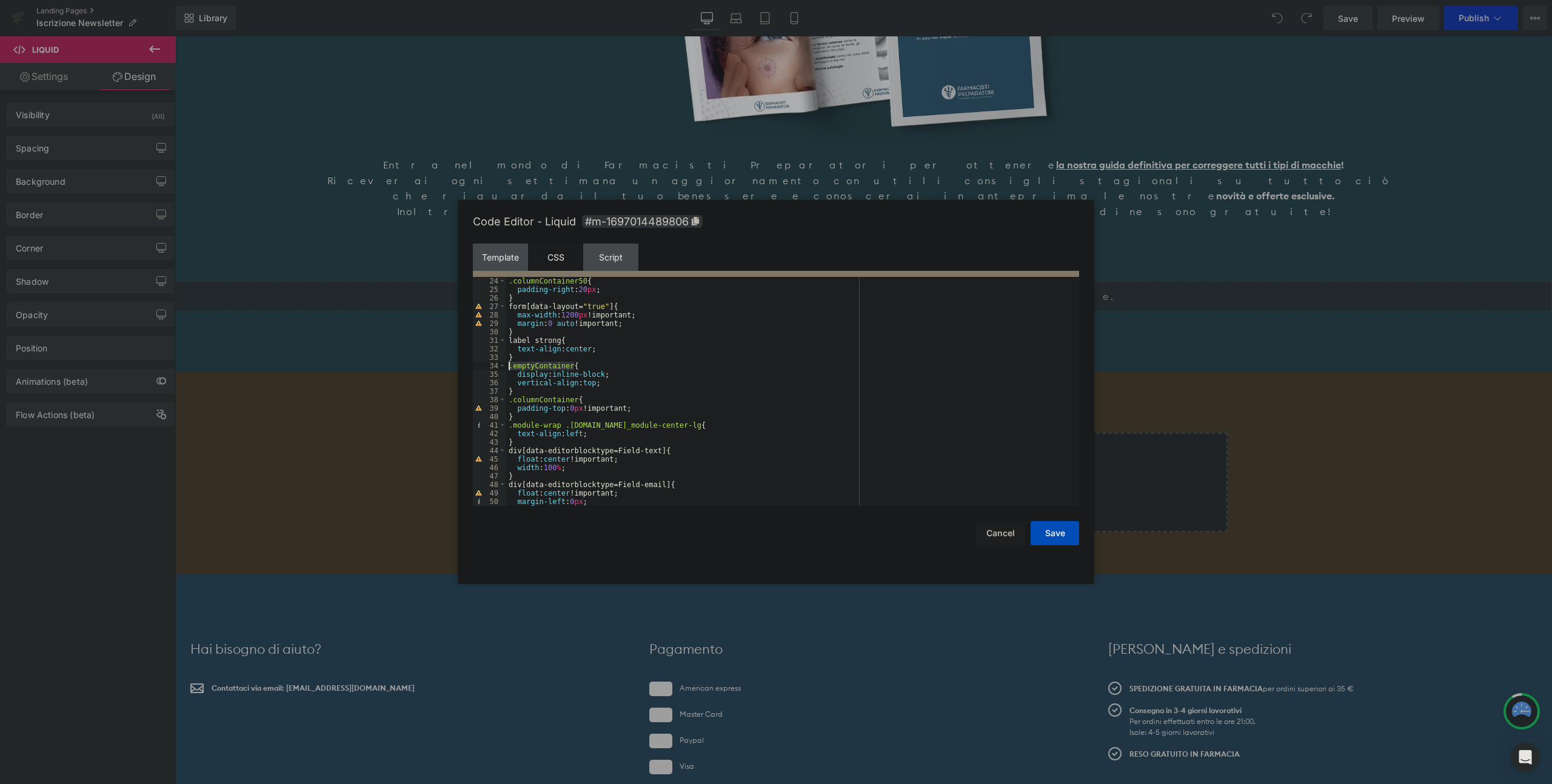
scroll to position [0, 0]
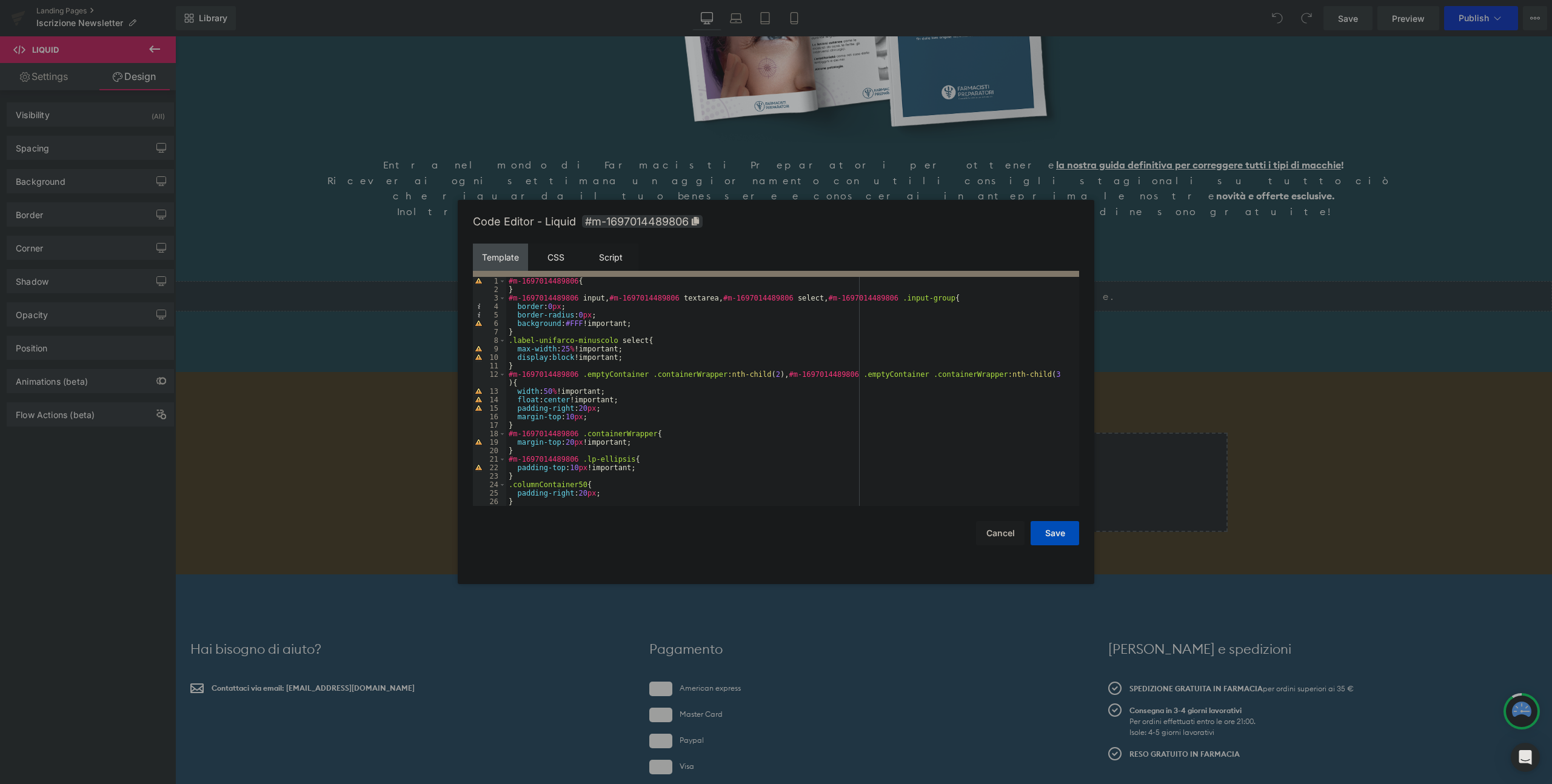
click at [625, 252] on div "Script" at bounding box center [611, 257] width 55 height 28
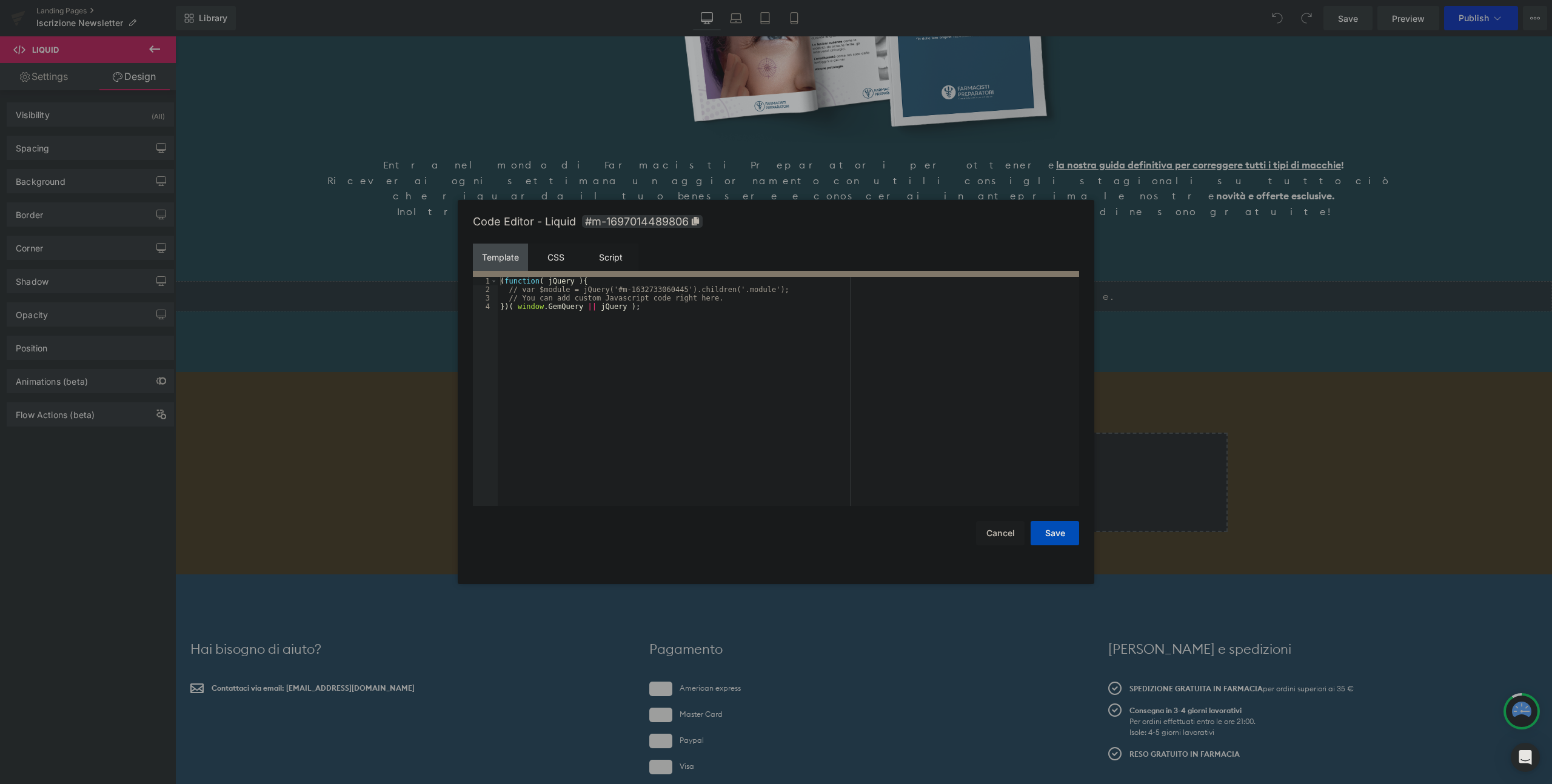
click at [559, 257] on div "CSS" at bounding box center [556, 257] width 55 height 28
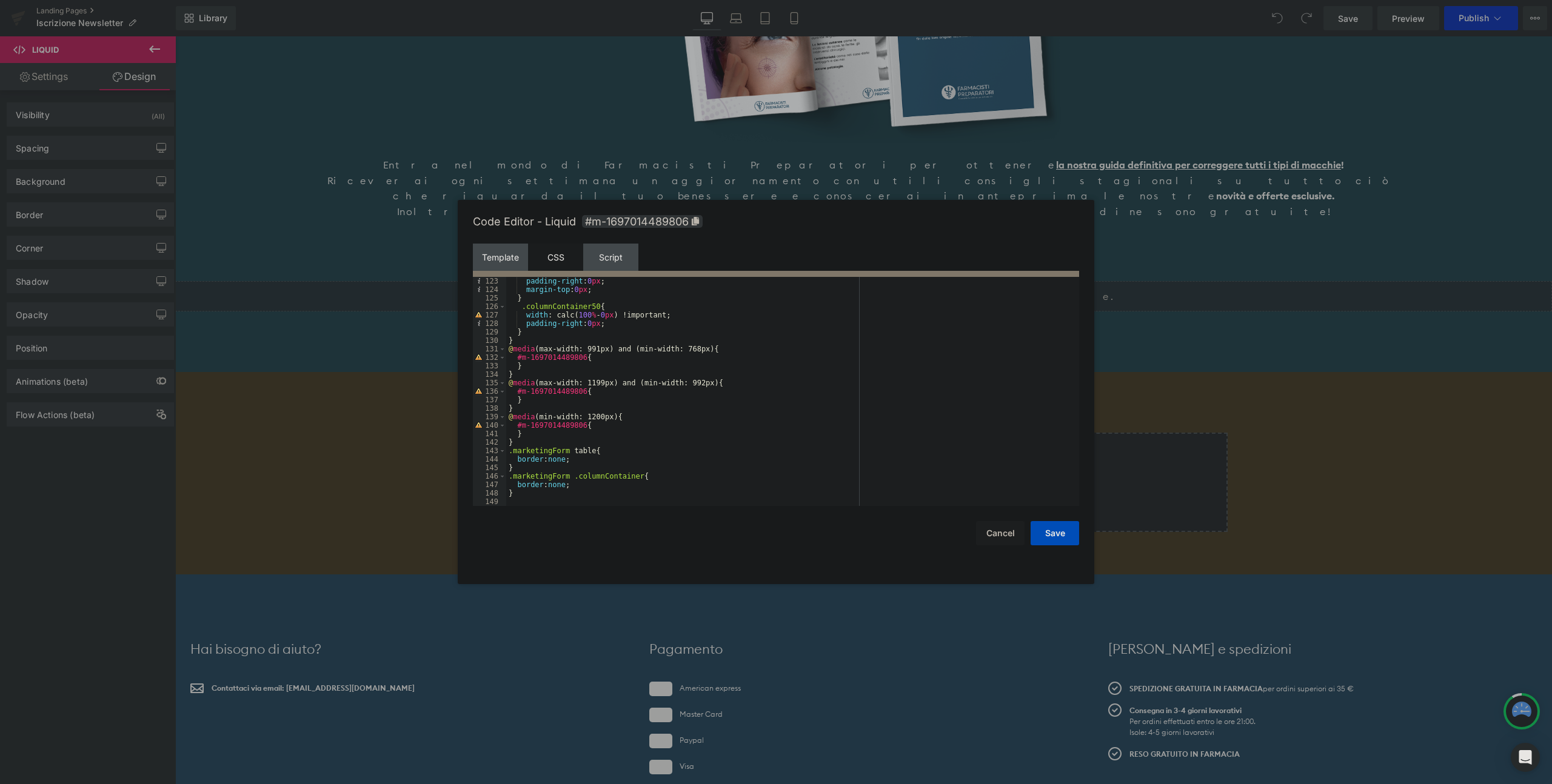
scroll to position [1050, 0]
click at [540, 456] on div "float : none !important; padding-right : 0 px ; margin-top : 0 px ; } .columnCo…" at bounding box center [790, 393] width 568 height 246
click at [638, 447] on div "float : none !important; padding-right : 0 px ; margin-top : 0 px ; } .columnCo…" at bounding box center [790, 393] width 568 height 246
drag, startPoint x: 571, startPoint y: 454, endPoint x: 459, endPoint y: 453, distance: 112.0
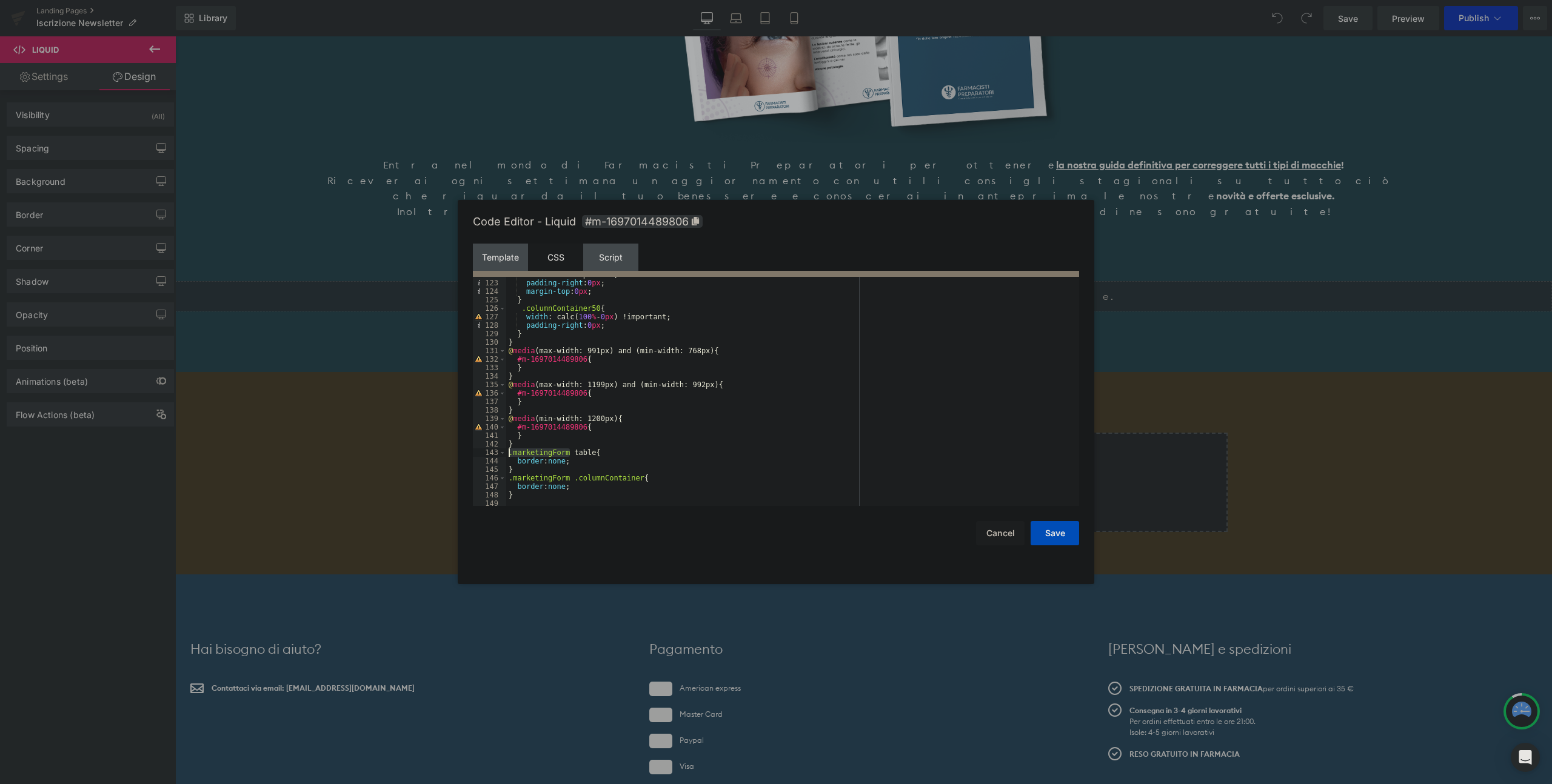
click at [459, 453] on div "Code Editor - Liquid #m-1697014489806 Template CSS Script Data 1 2 3 < div data…" at bounding box center [776, 391] width 637 height 384
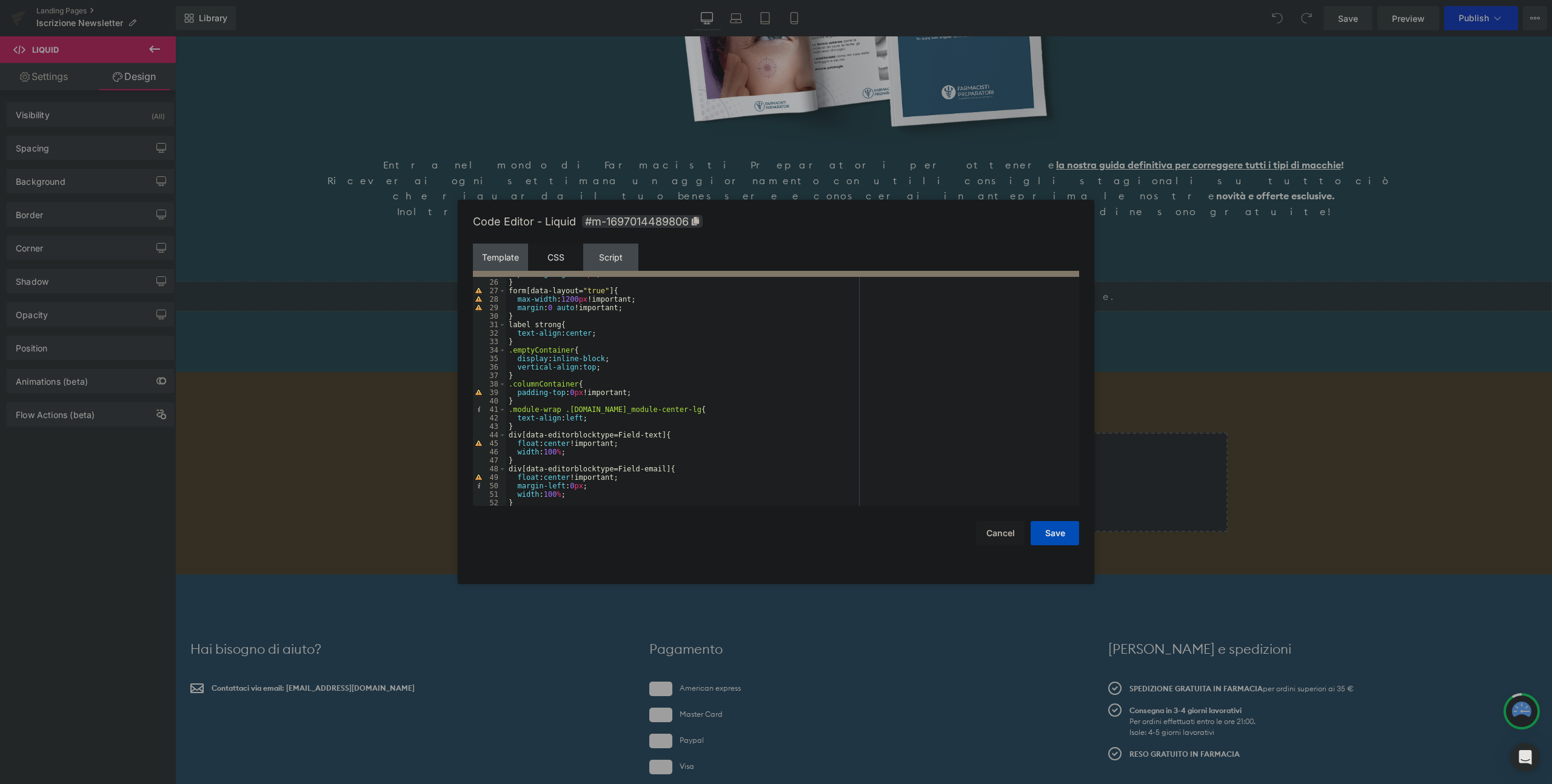
scroll to position [235, 0]
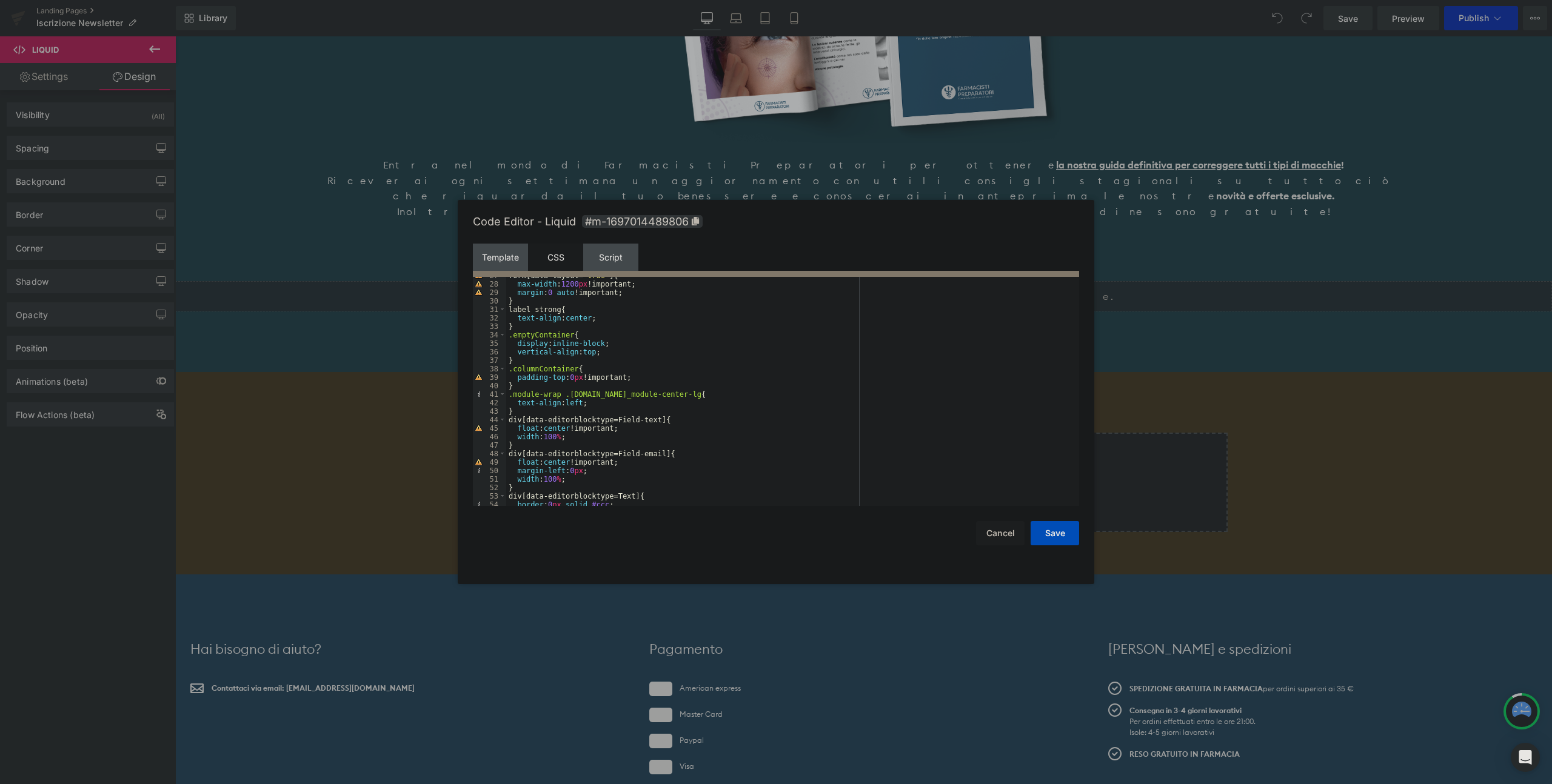
click at [549, 369] on div "form [ data-layout = " true " ] { max-width : 1200 px !important; margin : 0 au…" at bounding box center [790, 395] width 568 height 246
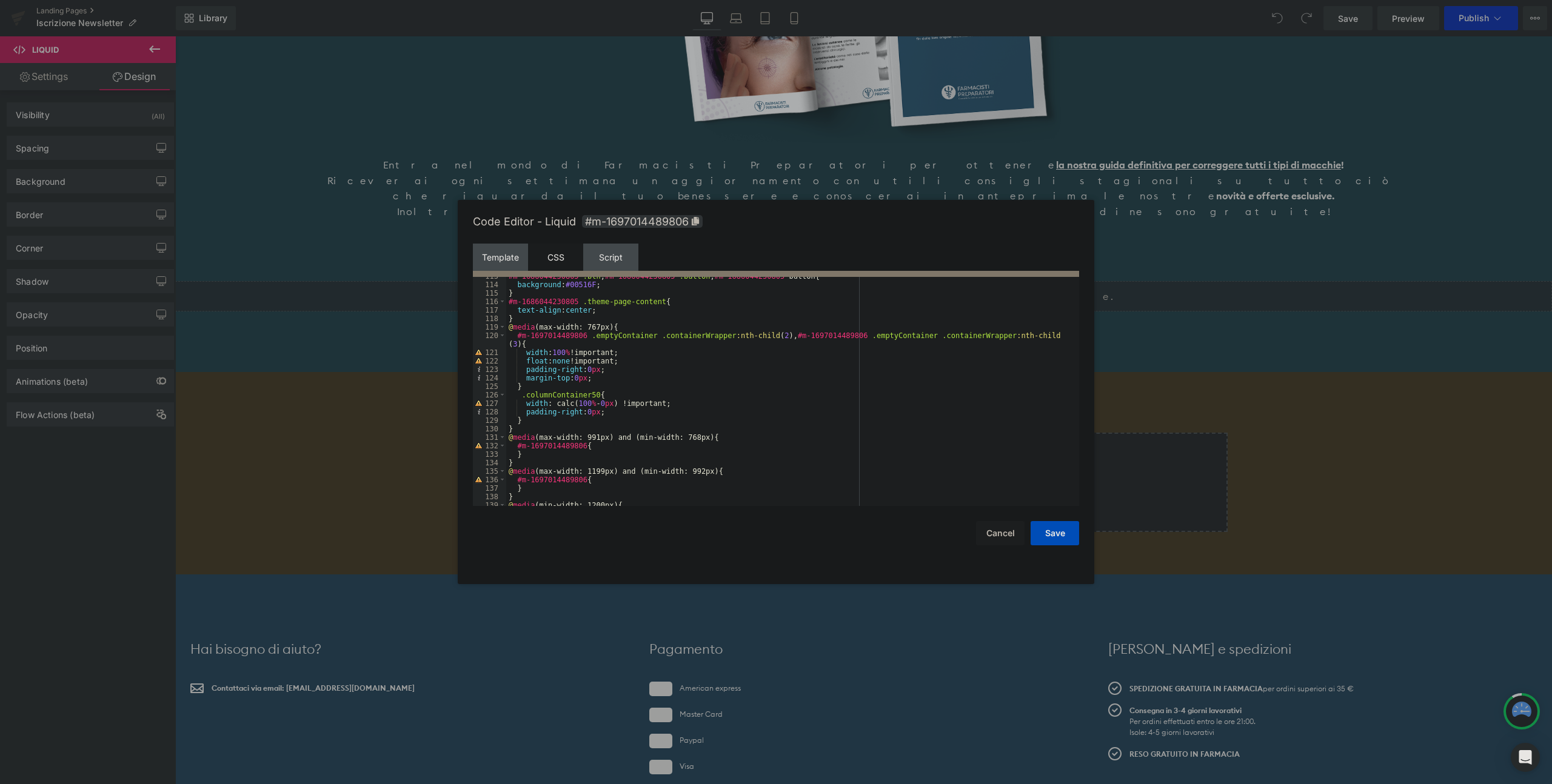
scroll to position [1052, 0]
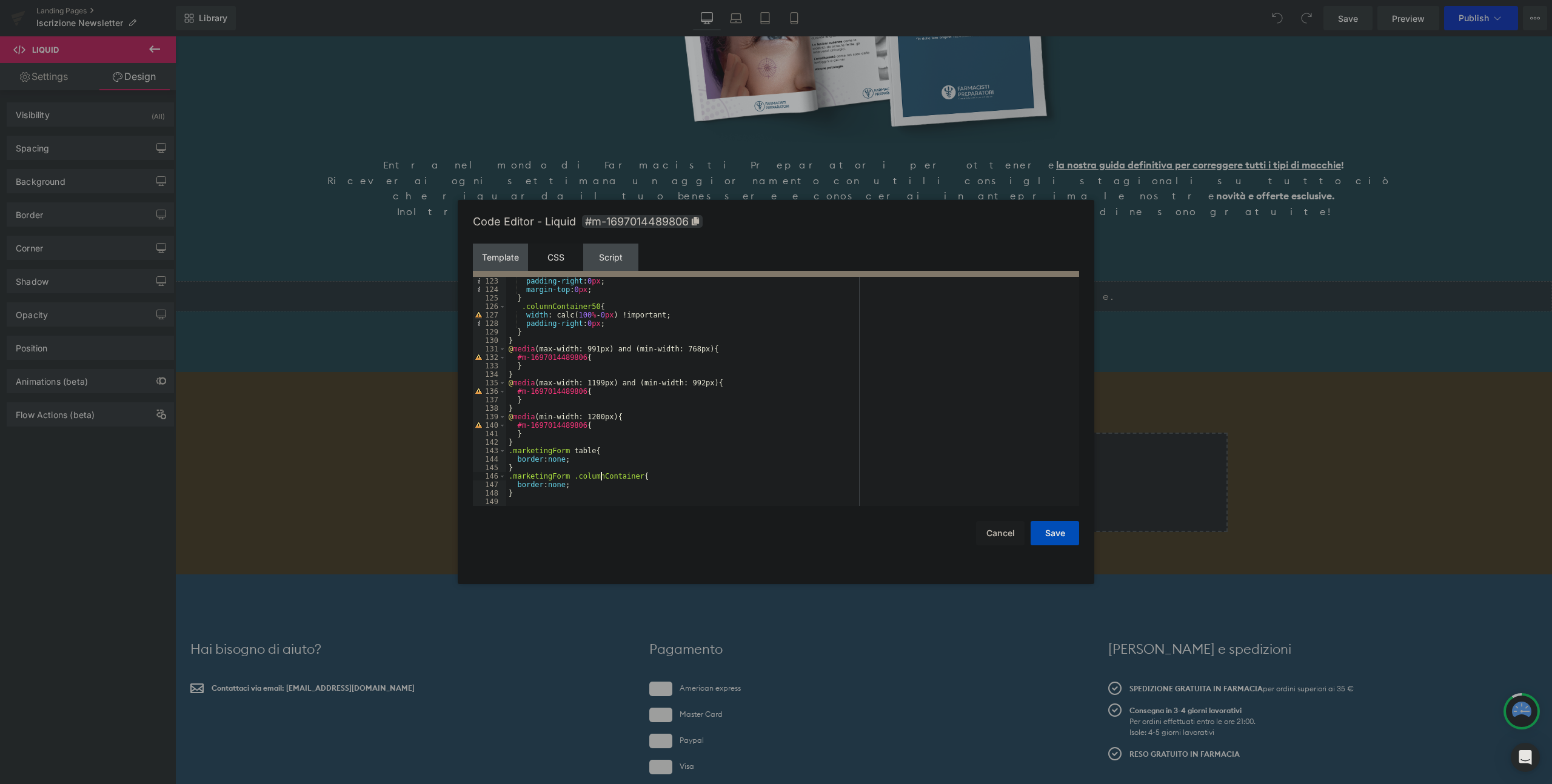
click at [599, 477] on div "padding-right : 0 px ; margin-top : 0 px ; } .columnContainer50 { width : calc(…" at bounding box center [790, 400] width 568 height 246
click at [1006, 540] on button "Cancel" at bounding box center [1000, 533] width 48 height 24
